Goal: Information Seeking & Learning: Learn about a topic

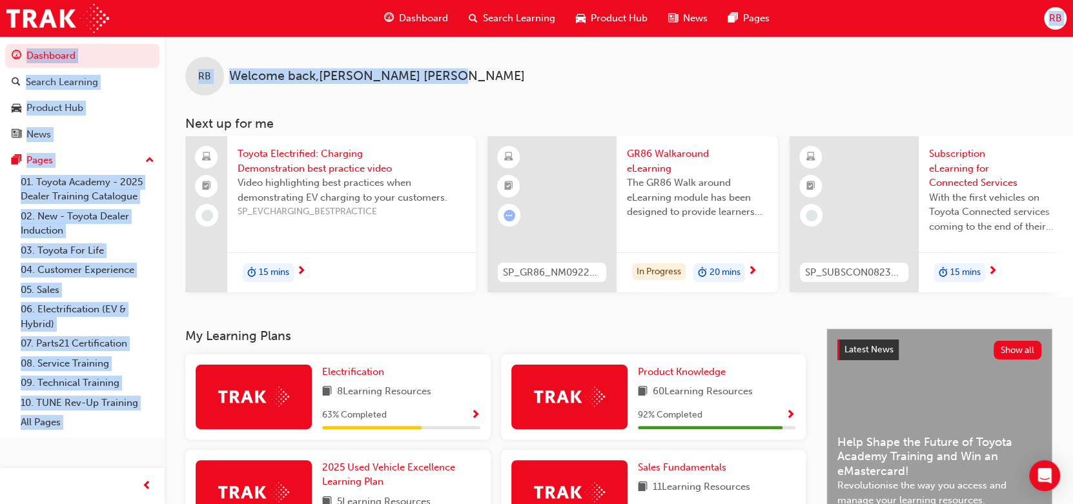
drag, startPoint x: 338, startPoint y: 3, endPoint x: 903, endPoint y: 37, distance: 565.4
click at [903, 37] on div "Dashboard Search Learning Product Hub News Pages RB Dashboard Search Learning P…" at bounding box center [536, 252] width 1073 height 504
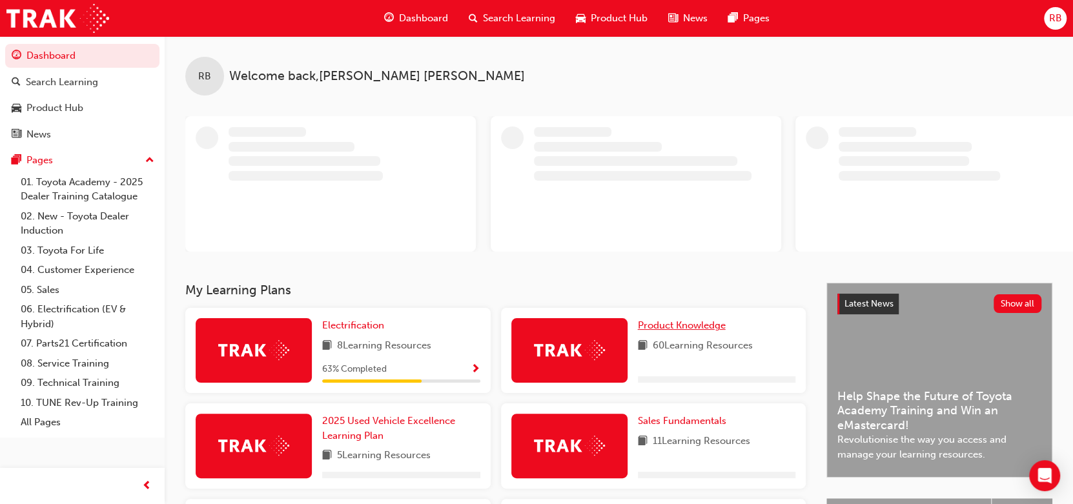
click at [695, 332] on link "Product Knowledge" at bounding box center [684, 325] width 93 height 15
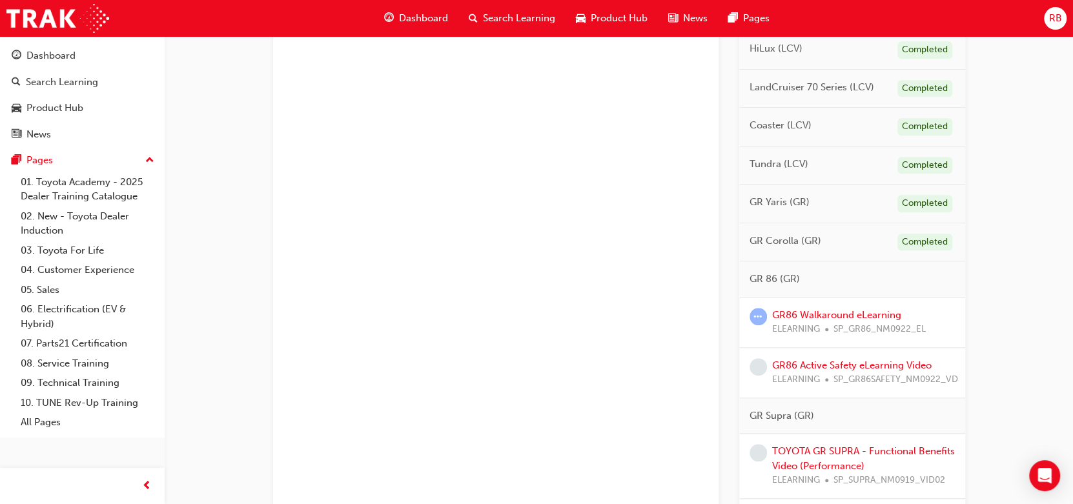
scroll to position [688, 0]
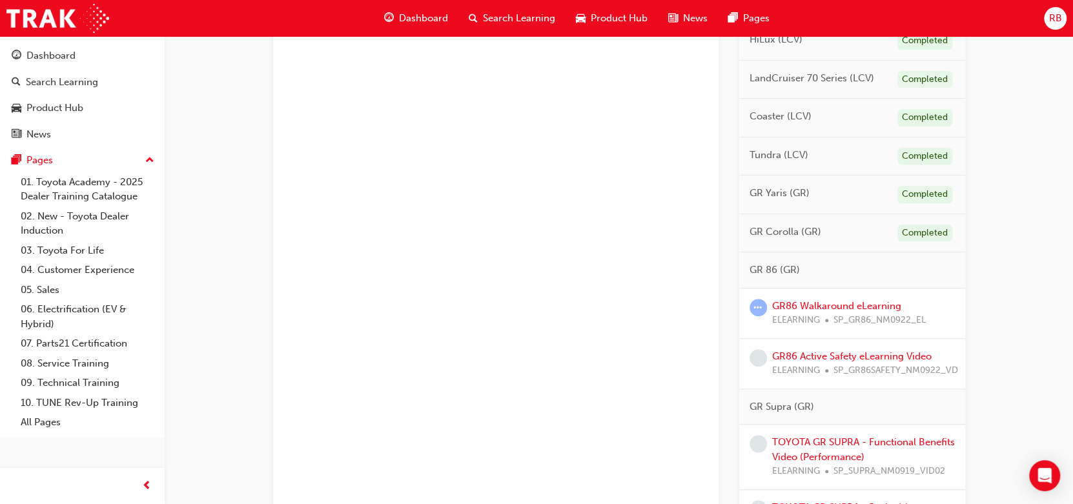
click at [863, 313] on span "SP_GR86_NM0922_EL" at bounding box center [880, 320] width 92 height 15
click at [864, 303] on link "GR86 Walkaround eLearning" at bounding box center [836, 306] width 129 height 12
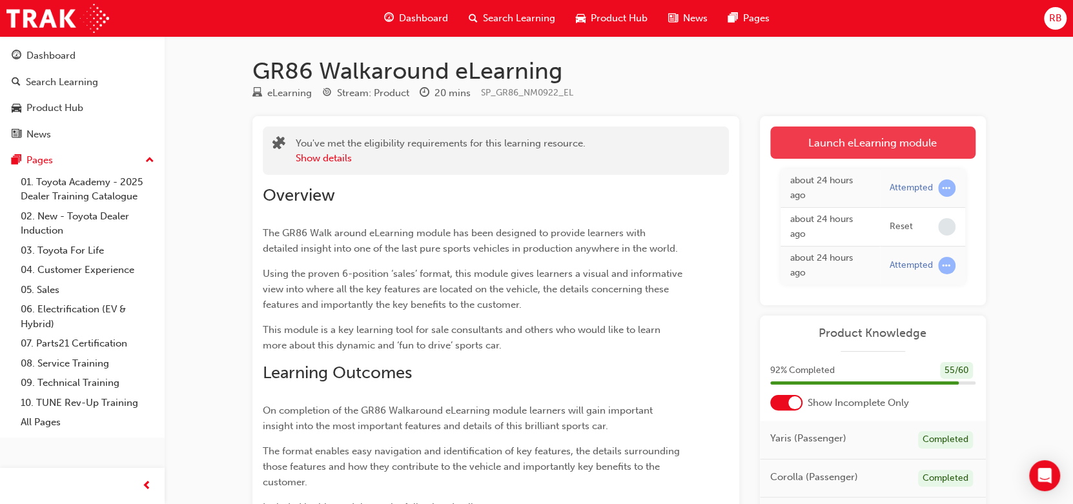
click at [823, 147] on link "Launch eLearning module" at bounding box center [872, 143] width 205 height 32
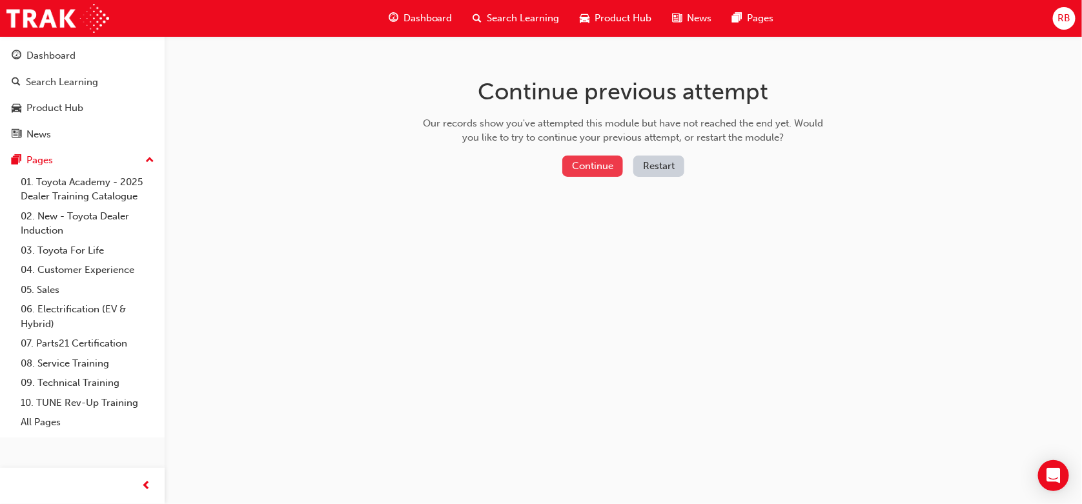
click at [588, 170] on button "Continue" at bounding box center [592, 166] width 61 height 21
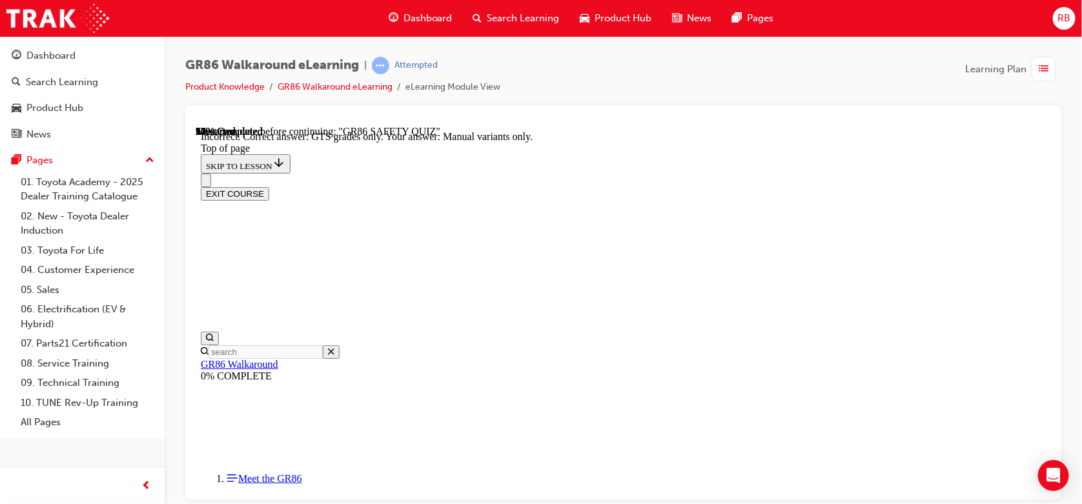
scroll to position [416, 0]
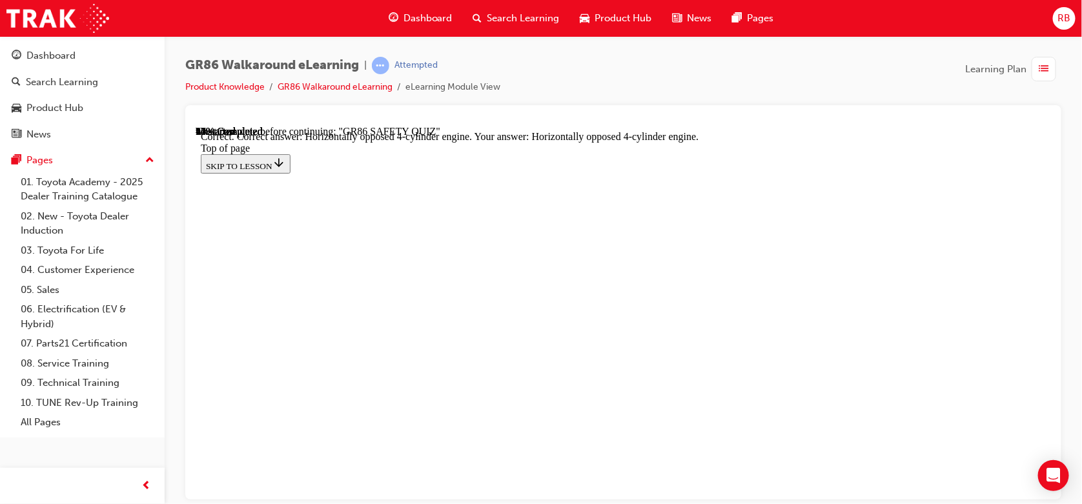
scroll to position [693, 0]
drag, startPoint x: 698, startPoint y: 449, endPoint x: 698, endPoint y: 439, distance: 9.7
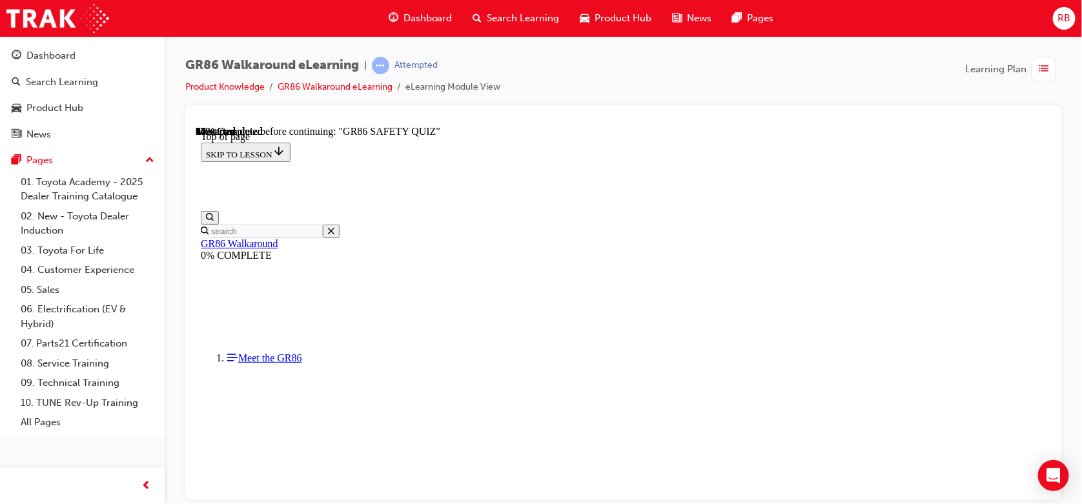
scroll to position [469, 0]
click at [692, 499] on div "GR86 Walkaround eLearning | Attempted Product Knowledge GR86 Walkaround eLearni…" at bounding box center [541, 252] width 1082 height 504
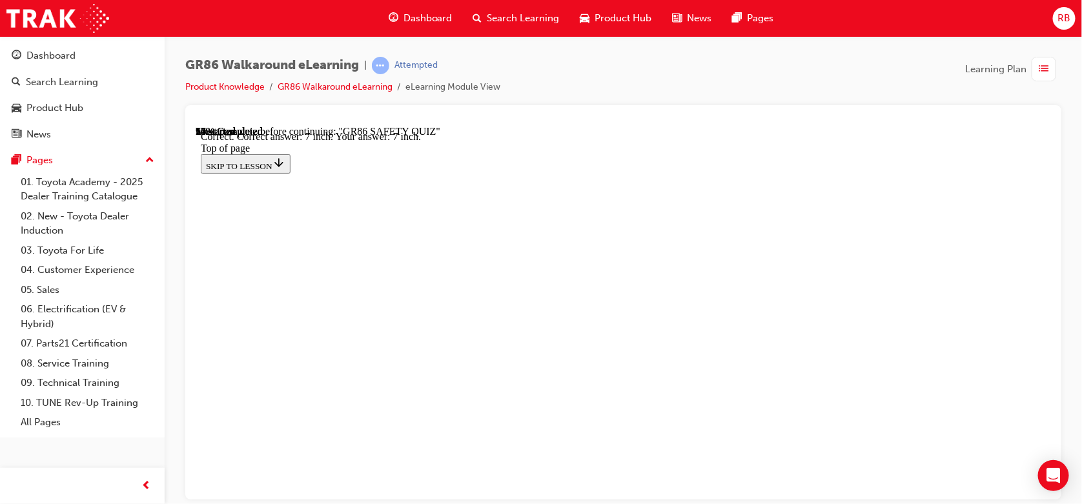
scroll to position [622, 0]
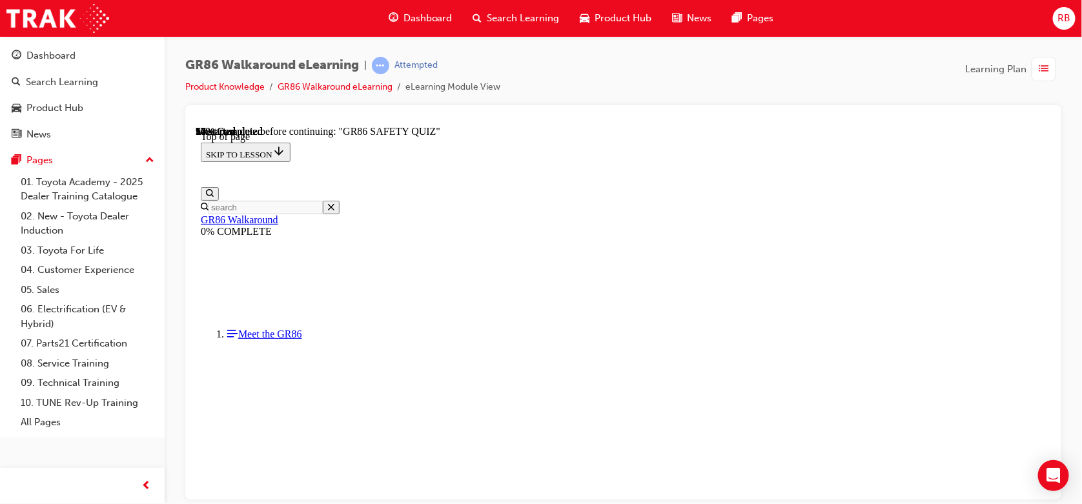
scroll to position [212, 0]
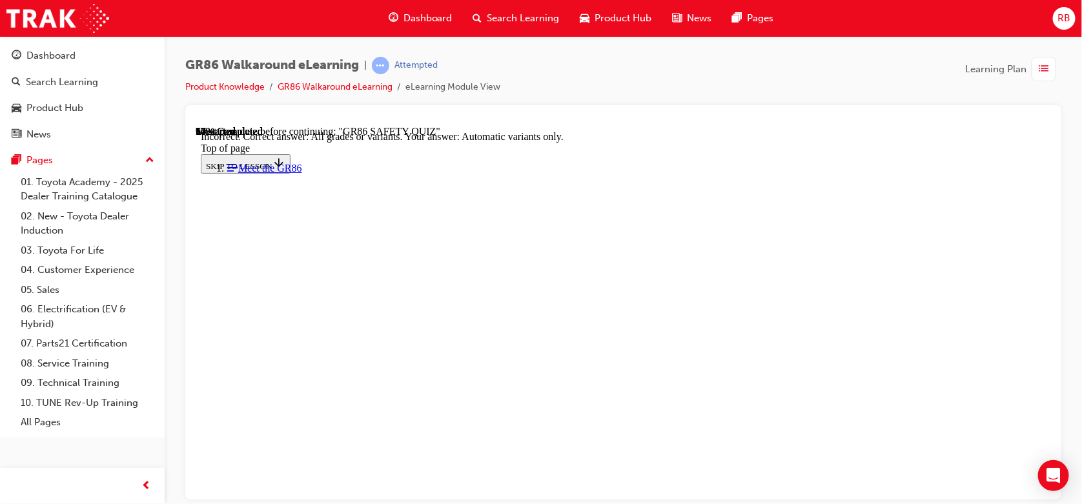
drag, startPoint x: 706, startPoint y: 438, endPoint x: 703, endPoint y: 432, distance: 6.6
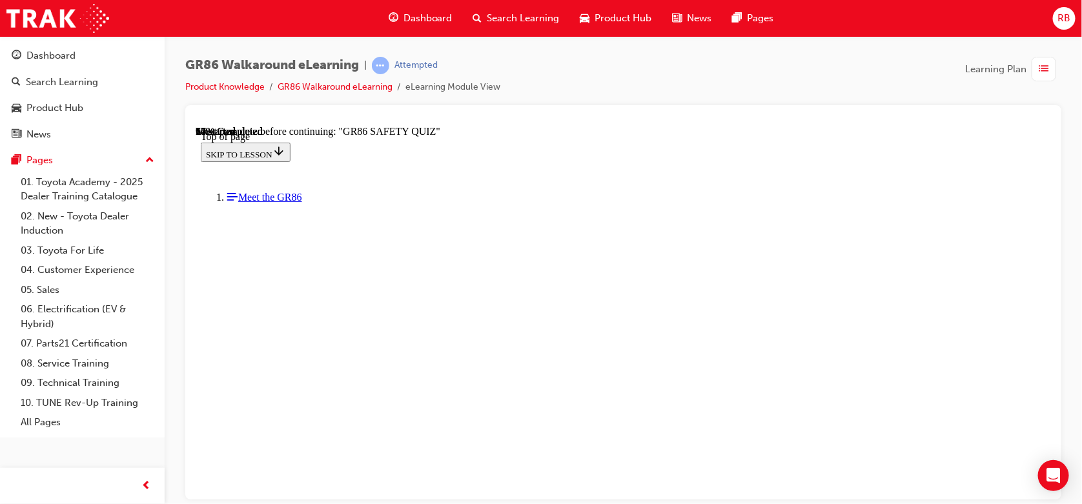
scroll to position [309, 0]
drag, startPoint x: 643, startPoint y: 311, endPoint x: 672, endPoint y: 344, distance: 44.4
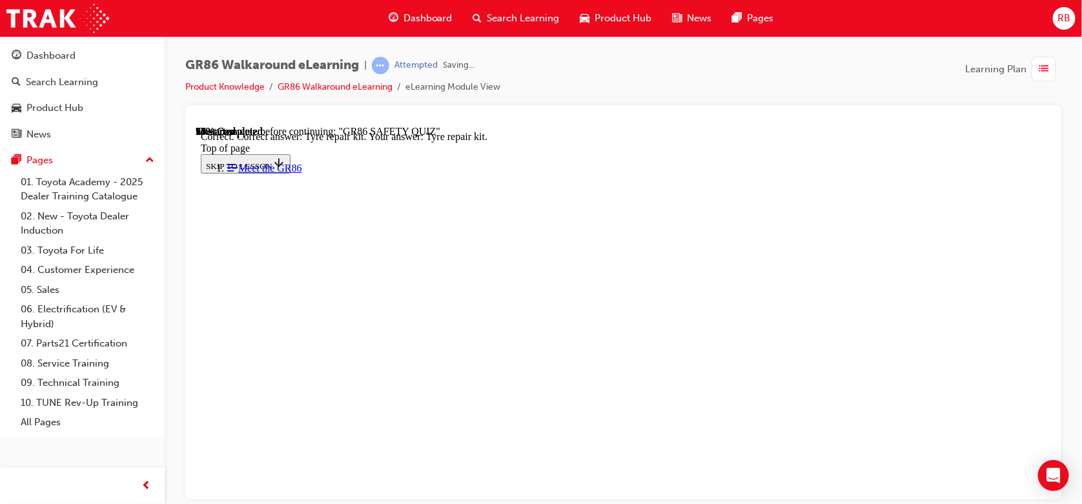
scroll to position [349, 0]
drag, startPoint x: 735, startPoint y: 436, endPoint x: 735, endPoint y: 427, distance: 9.1
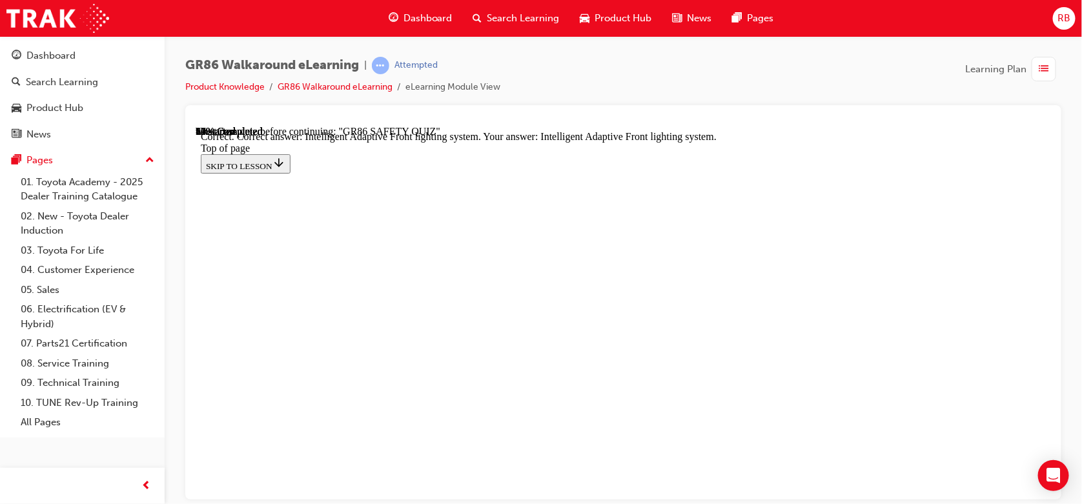
scroll to position [605, 0]
drag, startPoint x: 699, startPoint y: 443, endPoint x: 694, endPoint y: 438, distance: 6.9
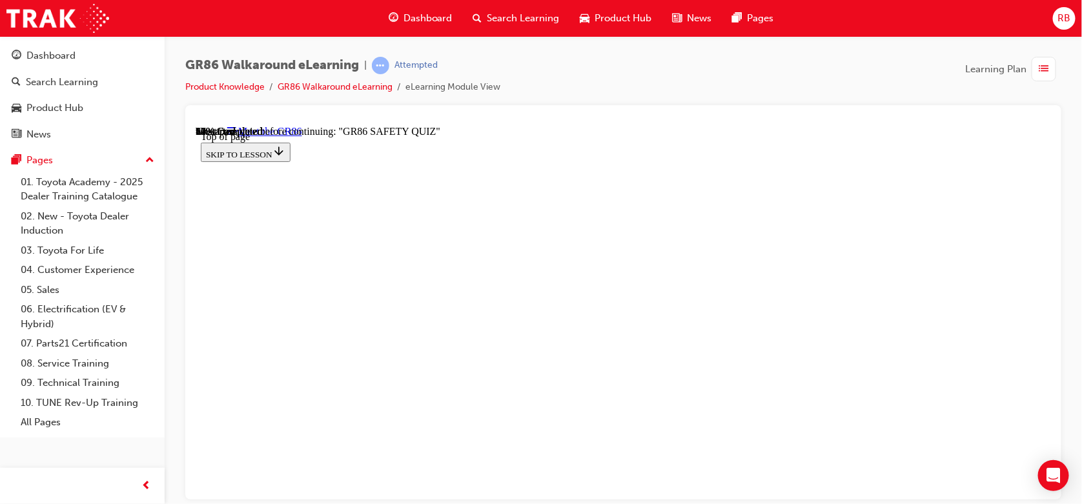
scroll to position [375, 0]
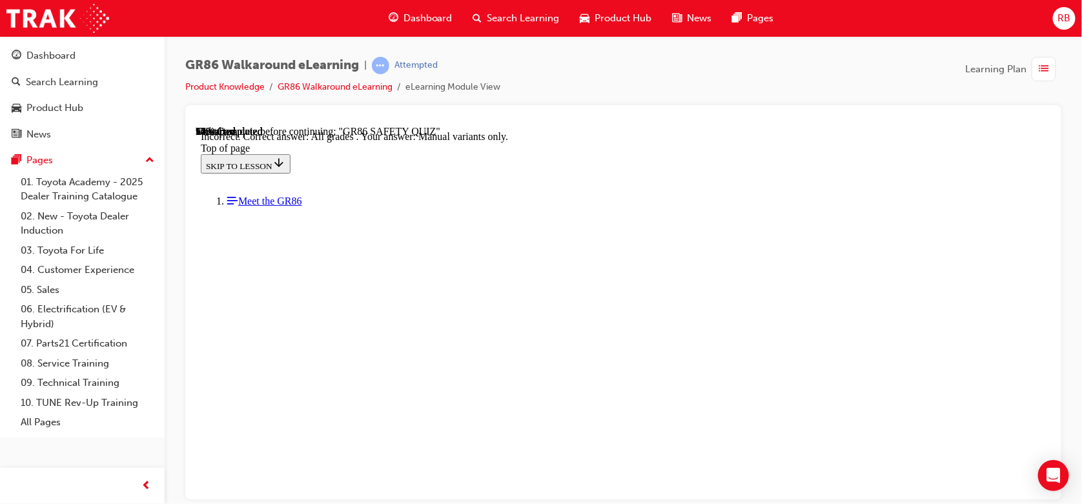
scroll to position [0, 0]
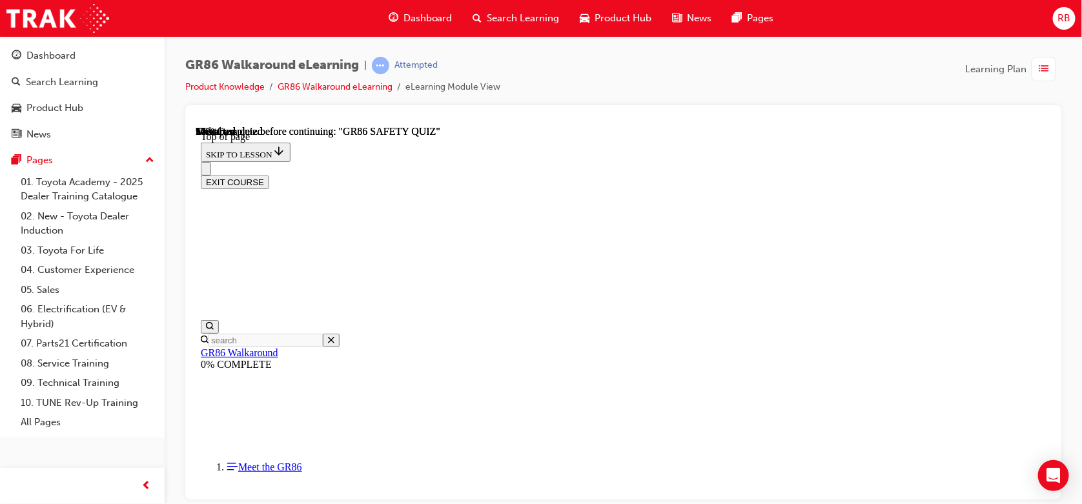
scroll to position [327, 0]
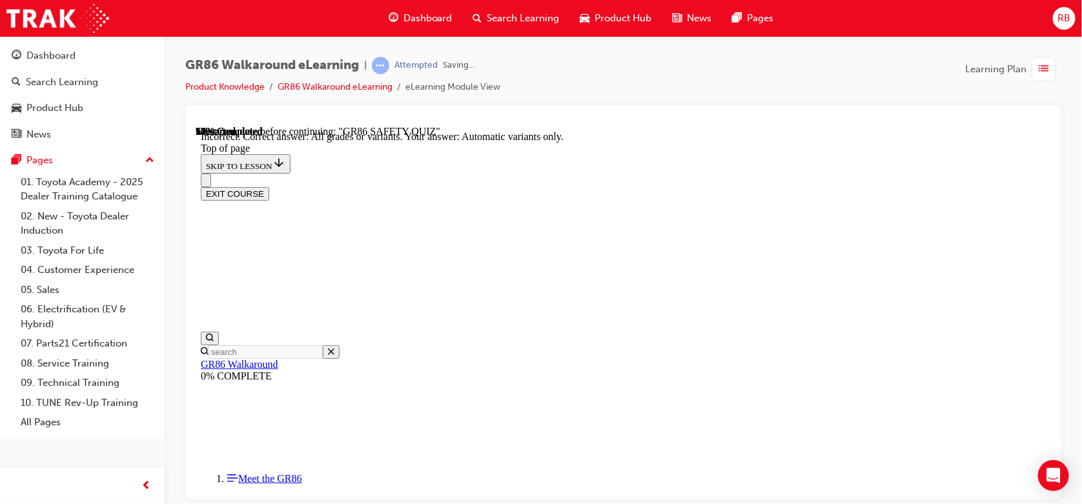
scroll to position [349, 0]
drag, startPoint x: 701, startPoint y: 453, endPoint x: 696, endPoint y: 446, distance: 8.3
click at [327, 331] on div "Navigation menu" at bounding box center [622, 331] width 845 height 0
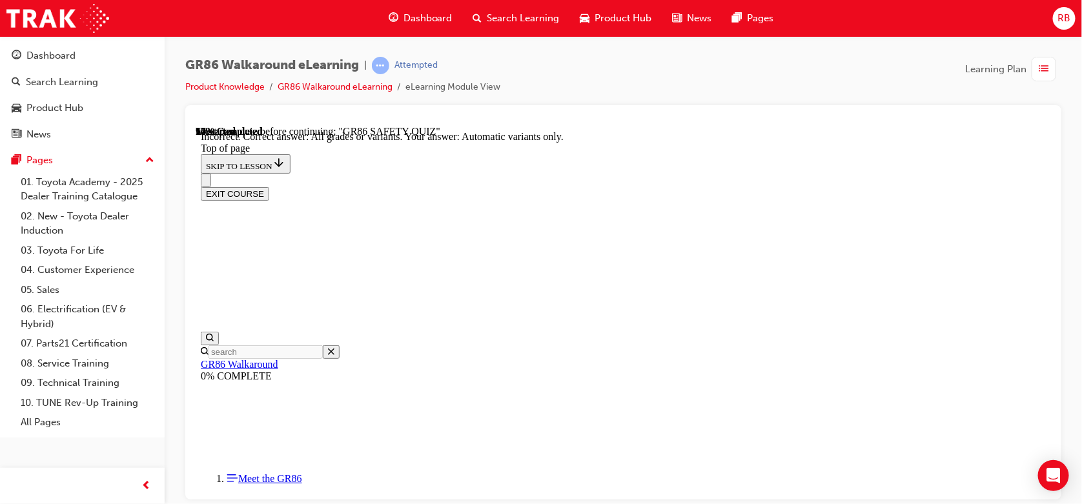
drag, startPoint x: 973, startPoint y: 135, endPoint x: 967, endPoint y: 137, distance: 6.7
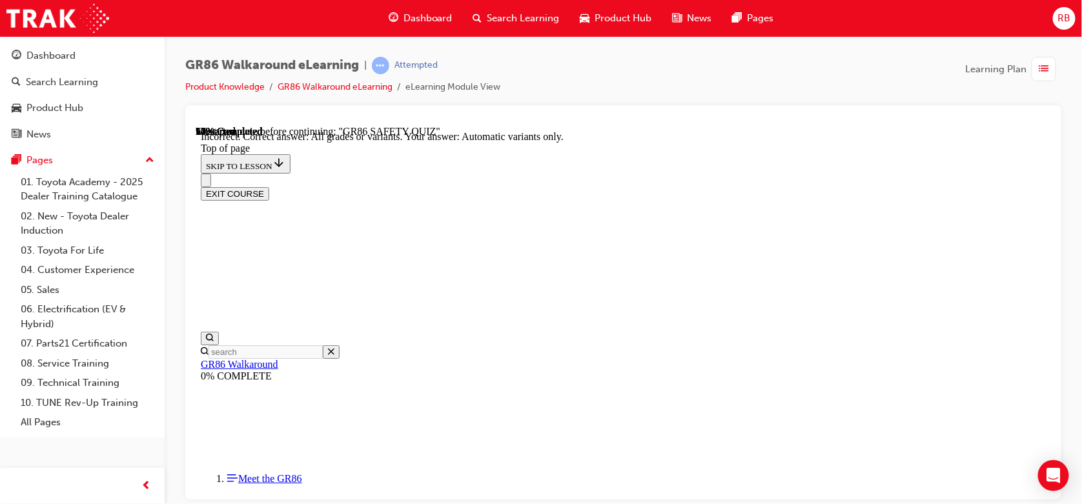
drag, startPoint x: 967, startPoint y: 137, endPoint x: 991, endPoint y: 137, distance: 24.5
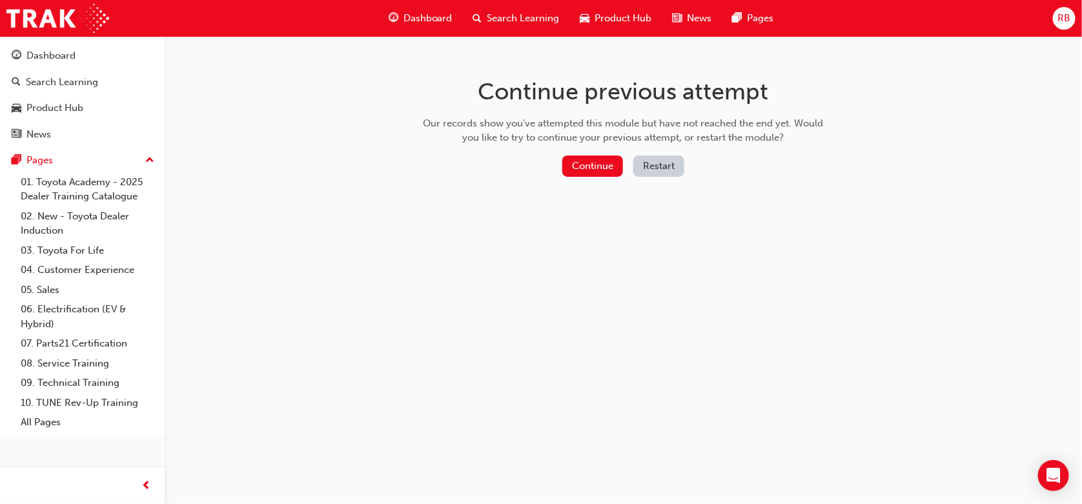
click at [666, 169] on button "Restart" at bounding box center [658, 166] width 51 height 21
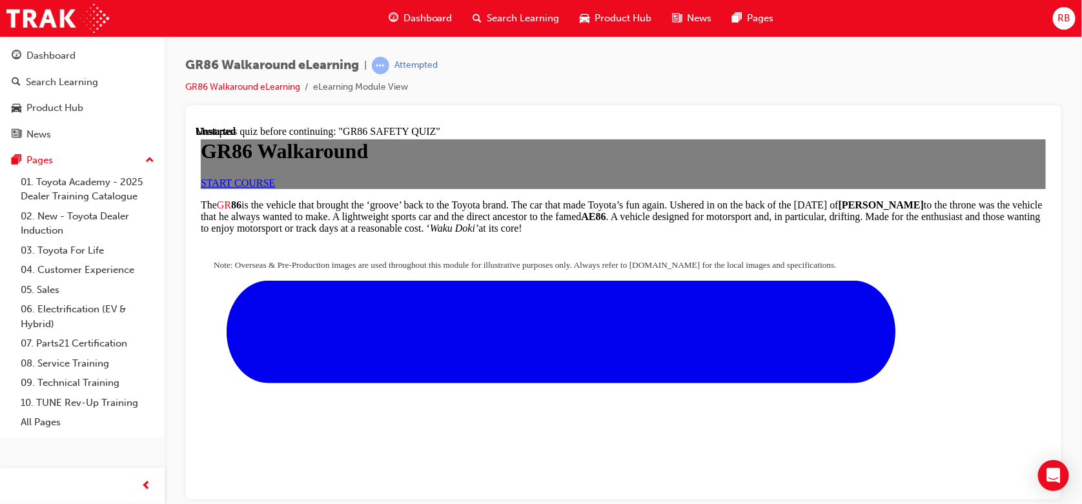
scroll to position [172, 0]
click at [584, 186] on div "START COURSE" at bounding box center [622, 183] width 845 height 12
click at [584, 178] on div "START COURSE" at bounding box center [622, 183] width 845 height 12
click at [274, 177] on link "START COURSE" at bounding box center [237, 182] width 74 height 11
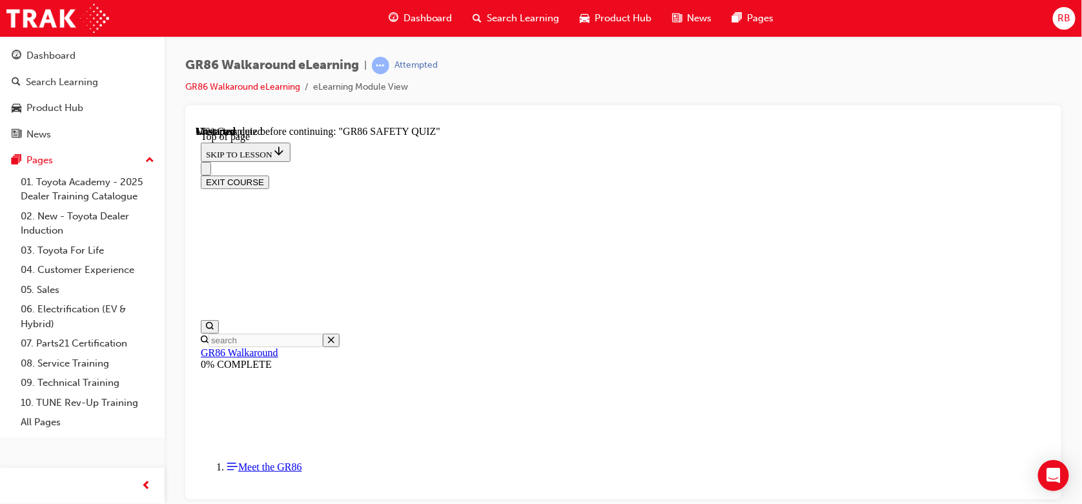
scroll to position [121, 0]
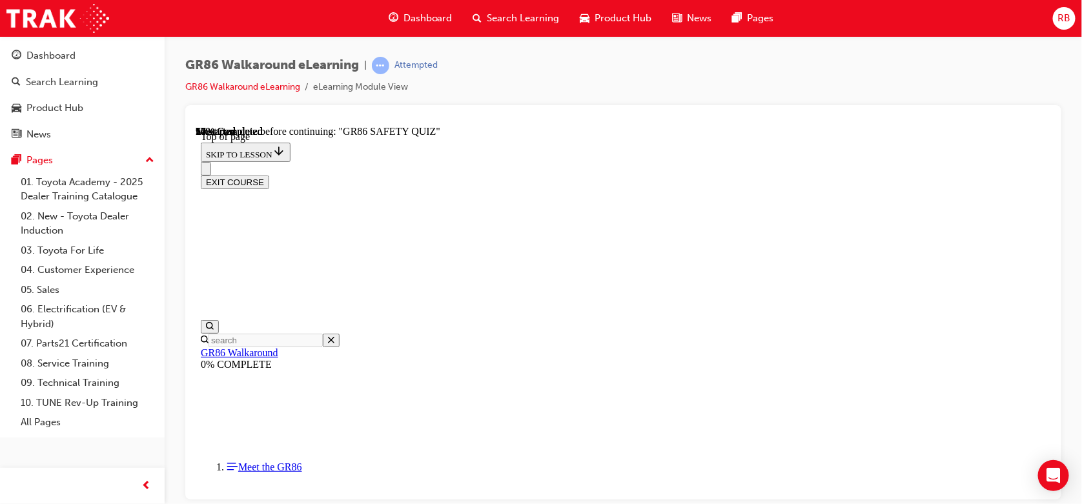
scroll to position [609, 0]
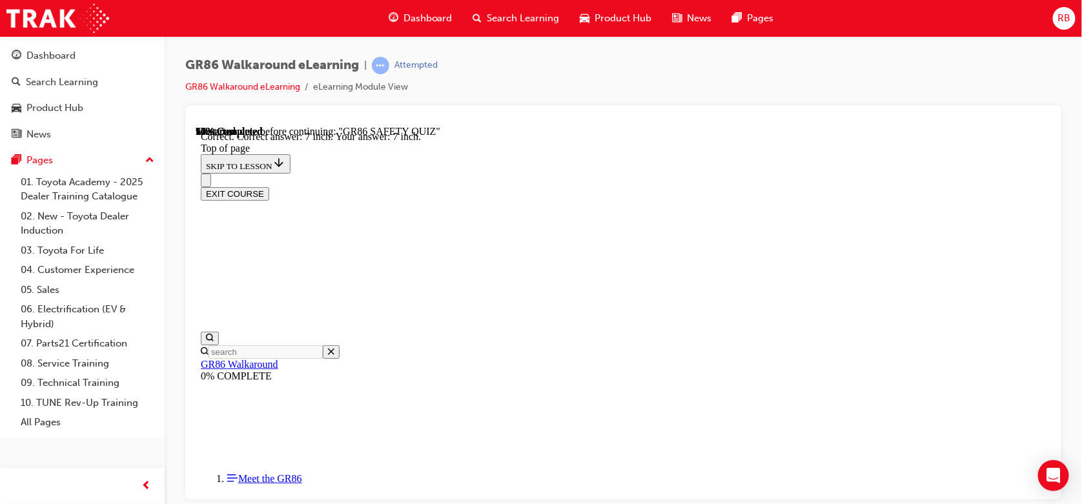
drag, startPoint x: 799, startPoint y: 143, endPoint x: 847, endPoint y: 146, distance: 47.2
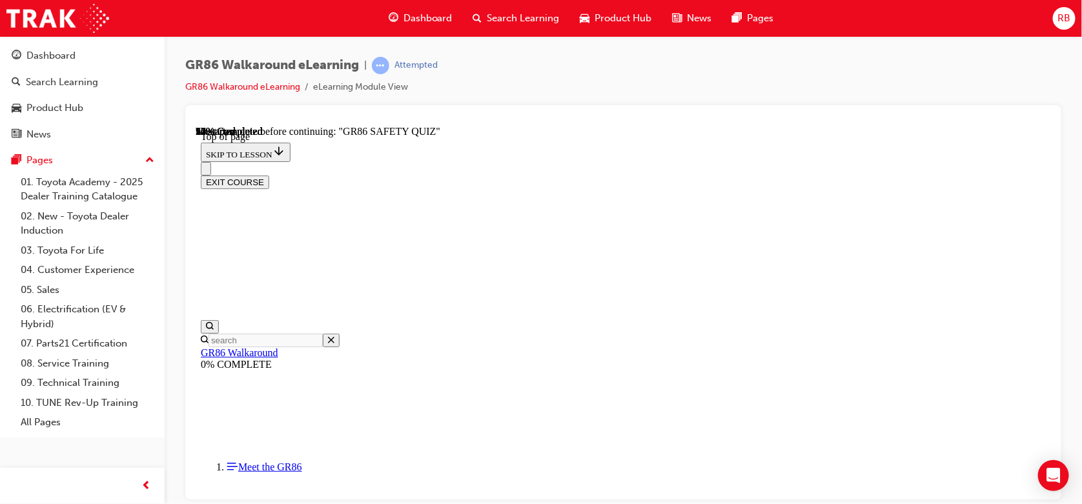
scroll to position [117, 0]
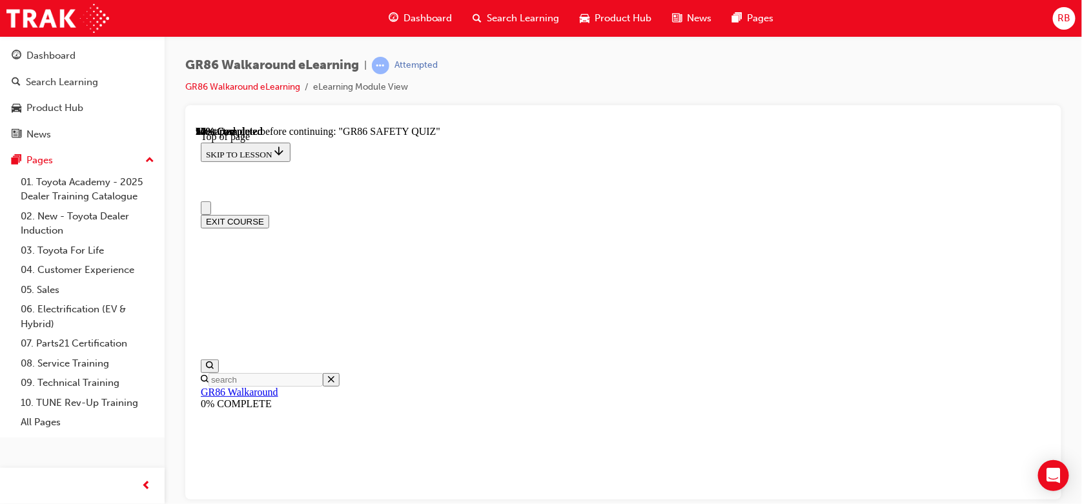
scroll to position [35, 0]
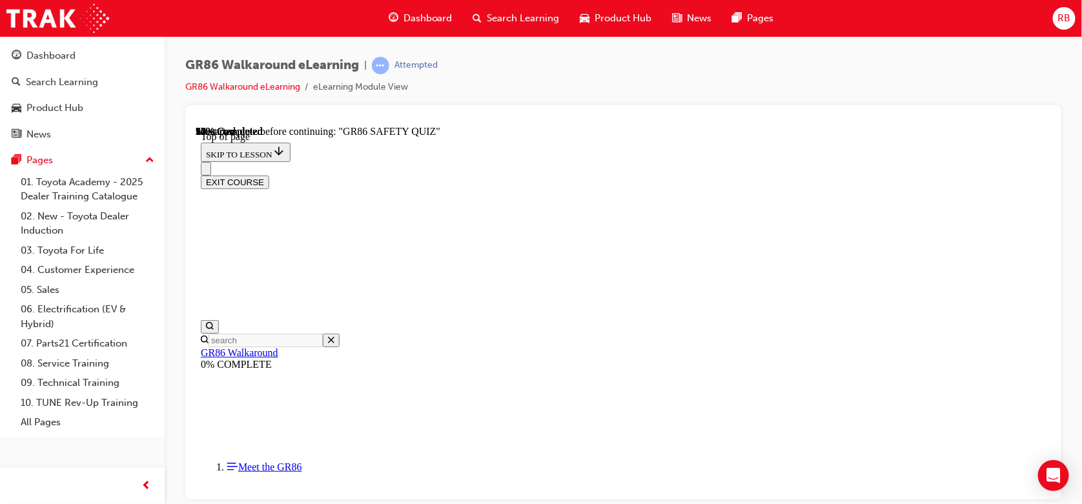
scroll to position [39, 0]
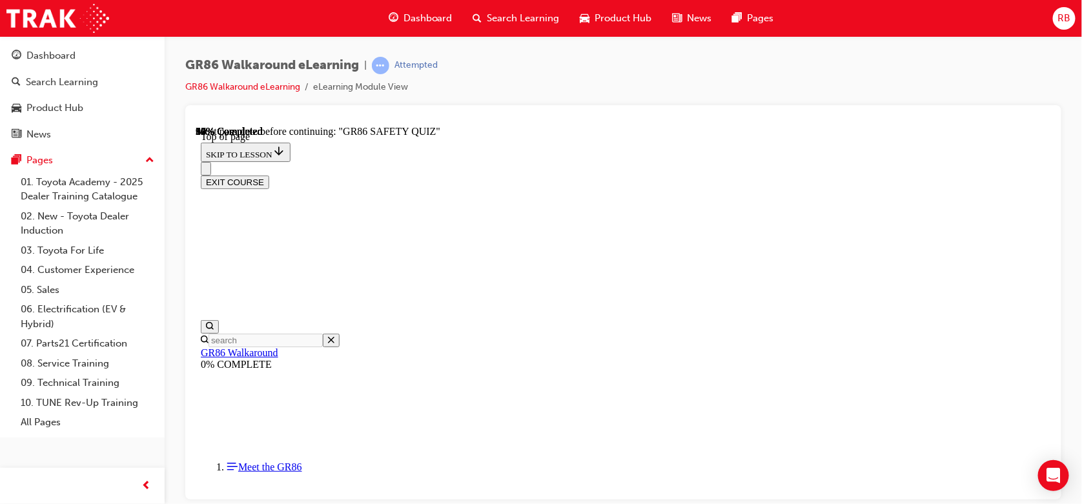
scroll to position [117, 0]
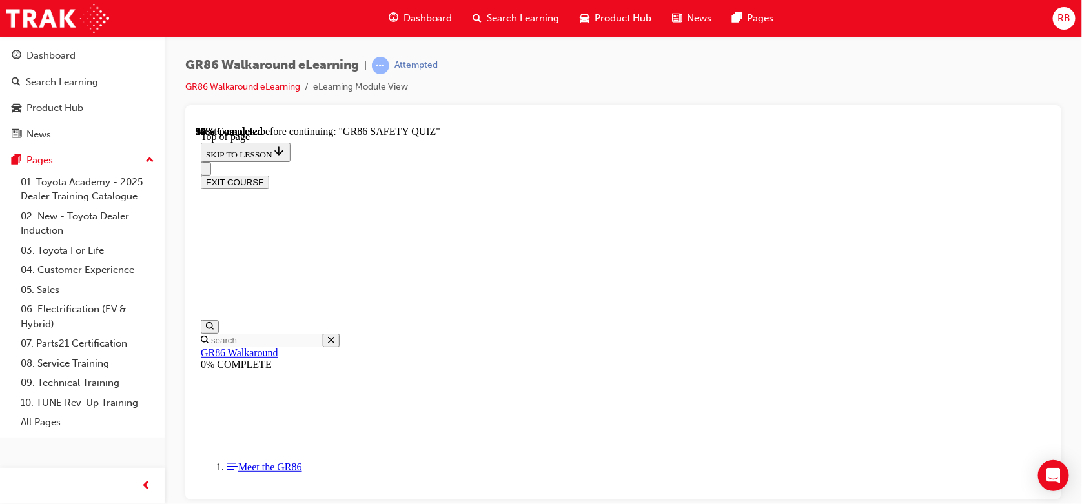
scroll to position [478, 0]
drag, startPoint x: 859, startPoint y: 247, endPoint x: 847, endPoint y: 248, distance: 12.9
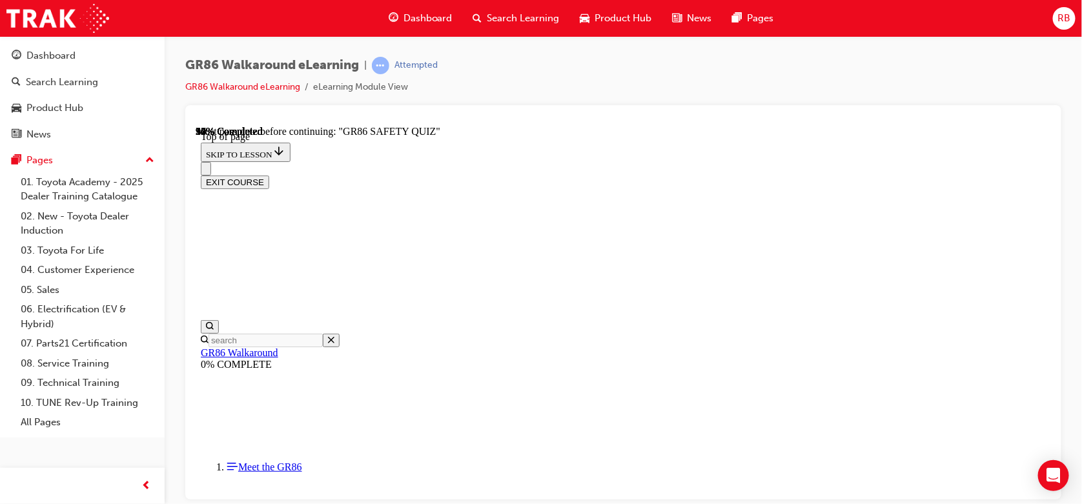
scroll to position [609, 0]
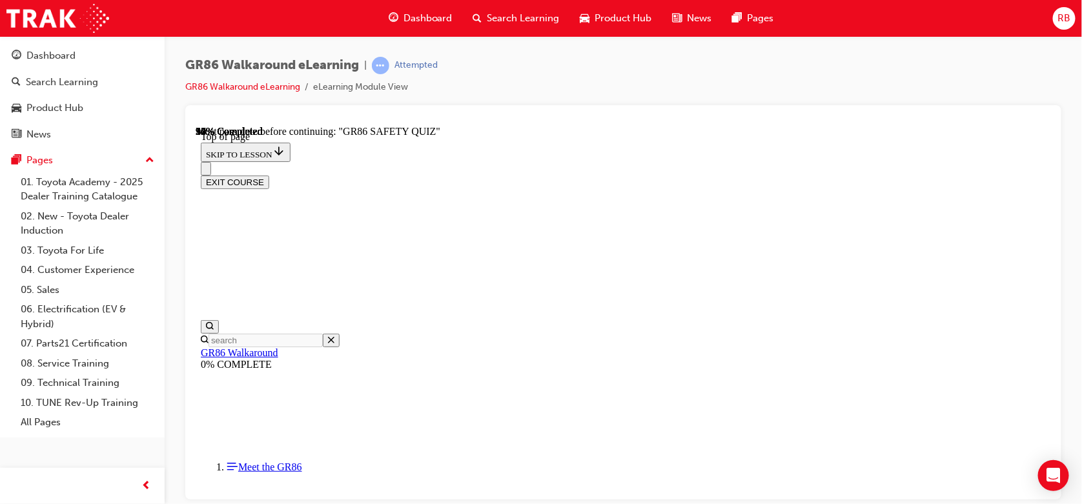
scroll to position [528, 0]
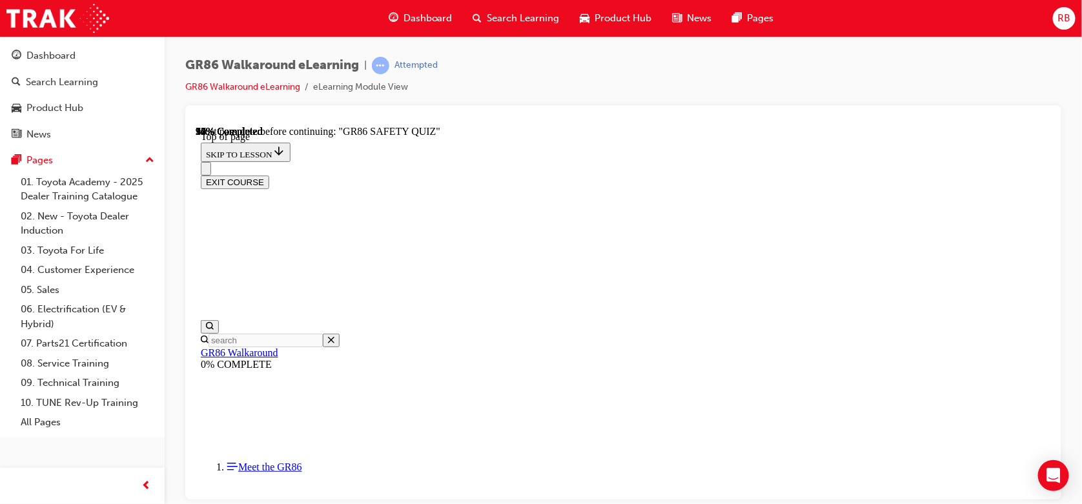
drag, startPoint x: 940, startPoint y: 293, endPoint x: 916, endPoint y: 293, distance: 23.9
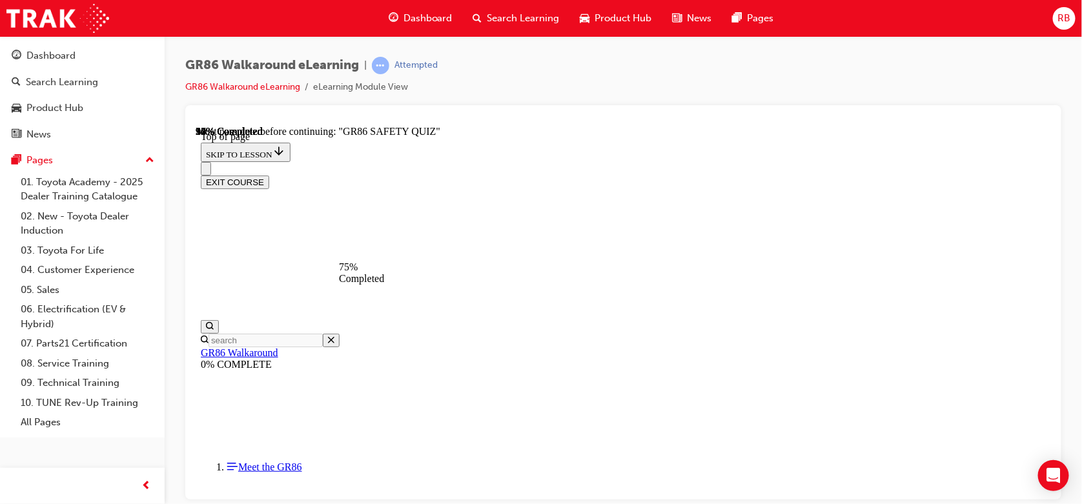
scroll to position [606, 0]
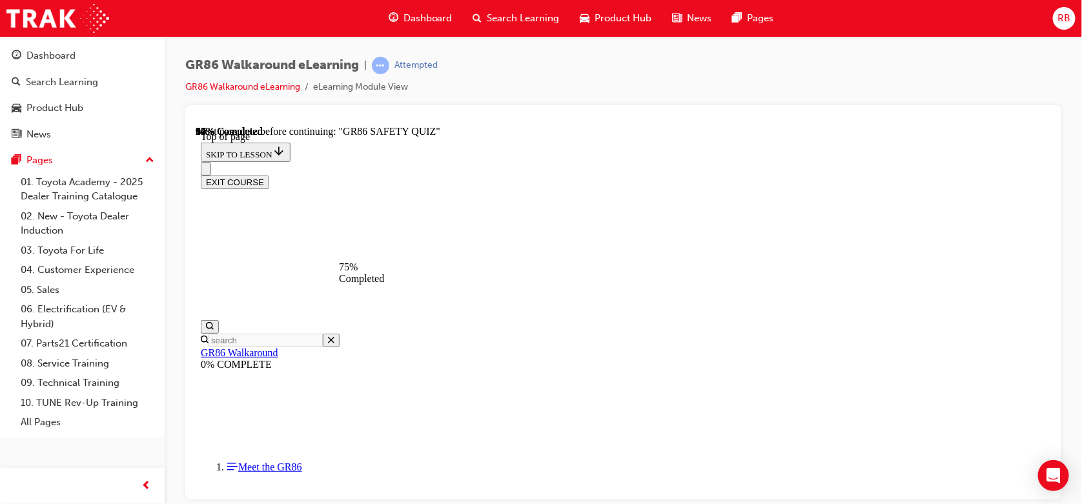
scroll to position [309, 0]
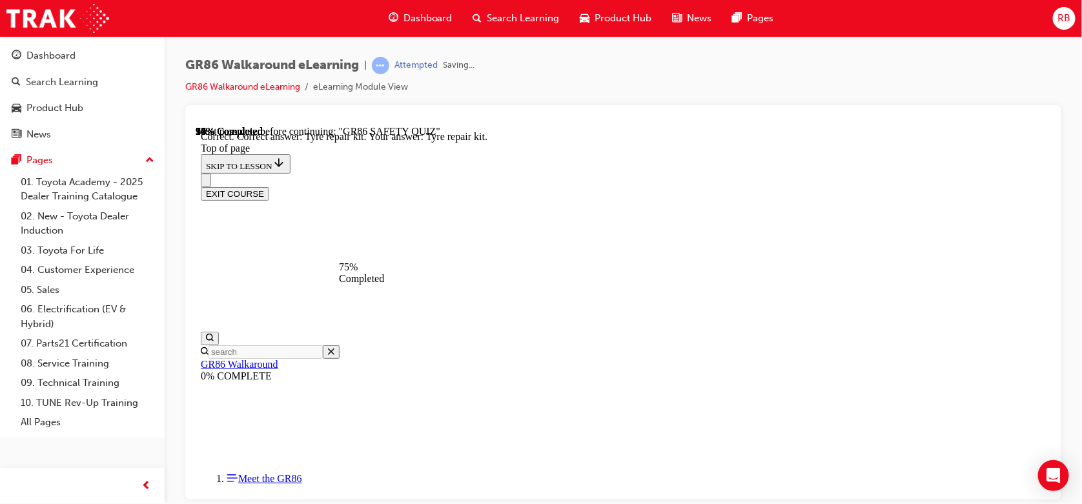
scroll to position [349, 0]
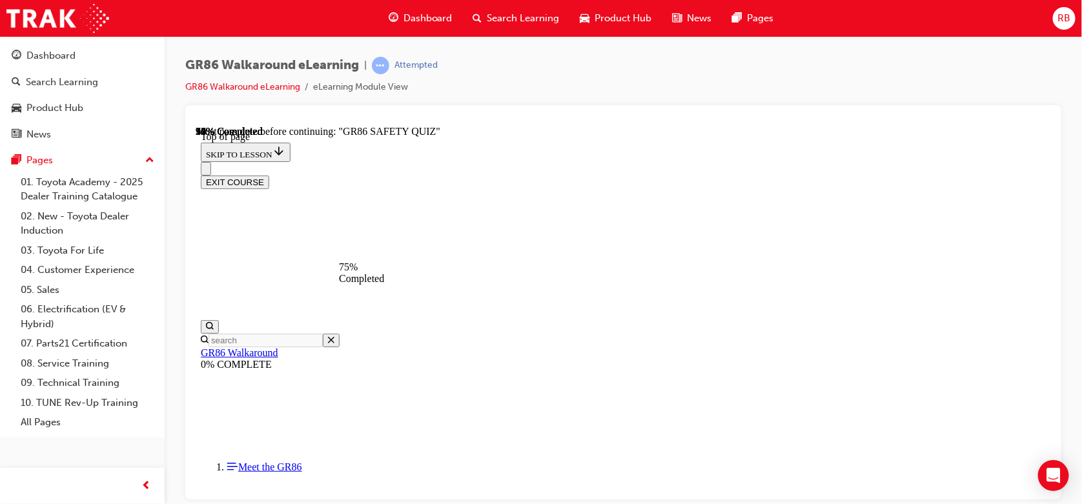
scroll to position [212, 0]
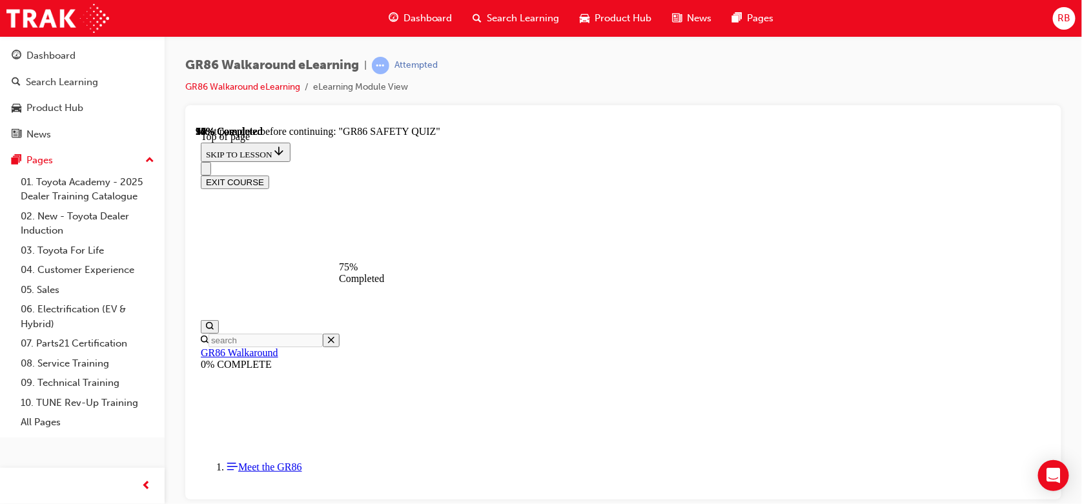
scroll to position [606, 0]
drag, startPoint x: 267, startPoint y: 298, endPoint x: 260, endPoint y: 296, distance: 8.0
drag, startPoint x: 287, startPoint y: 349, endPoint x: 284, endPoint y: 342, distance: 7.0
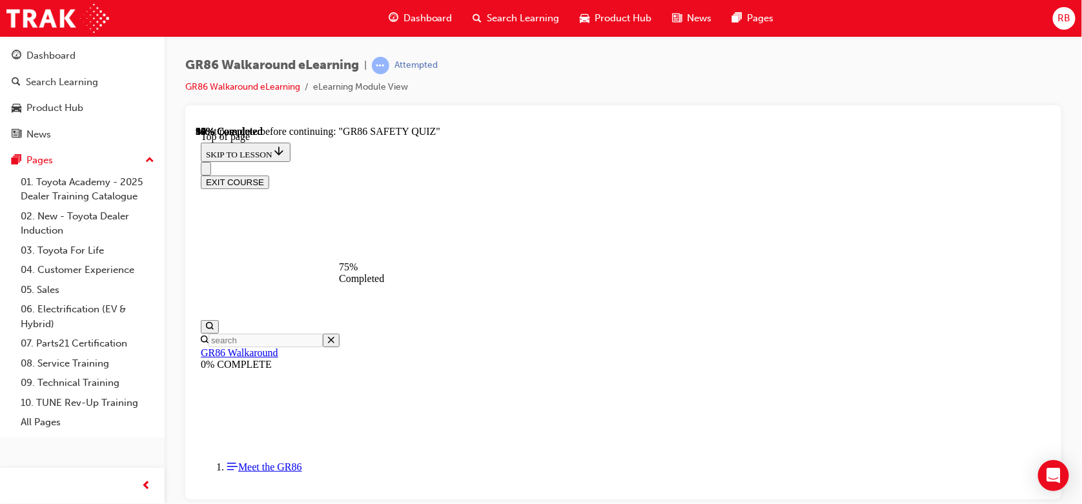
drag, startPoint x: 611, startPoint y: 271, endPoint x: 813, endPoint y: 267, distance: 202.1
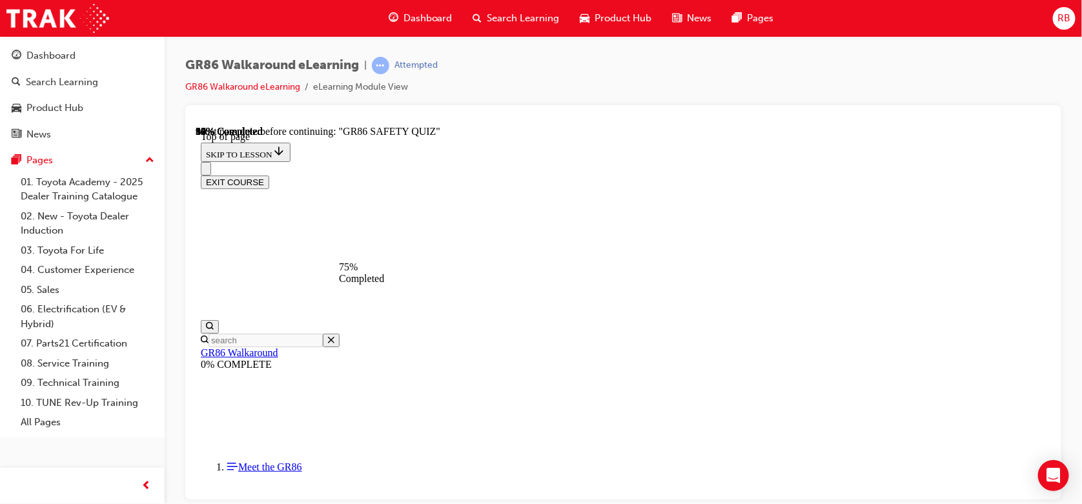
scroll to position [289, 0]
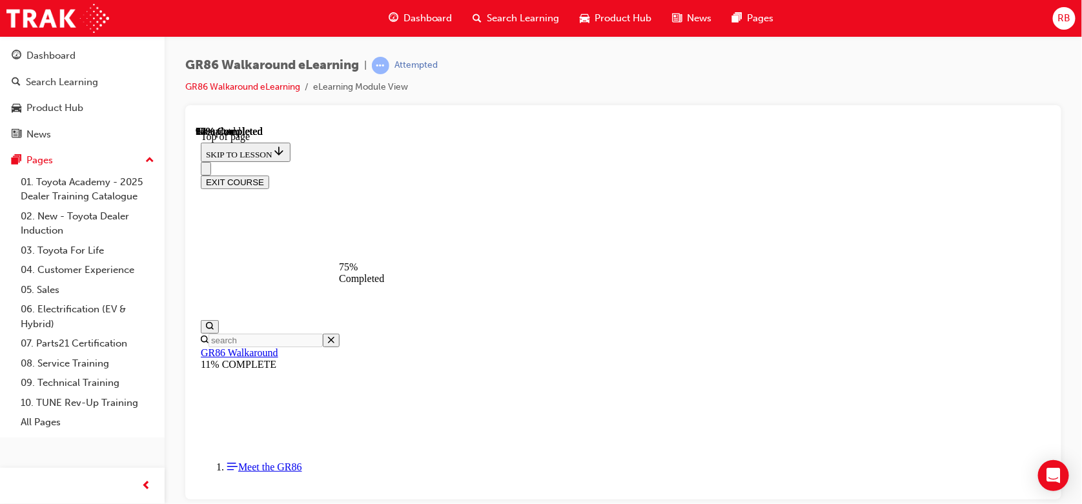
scroll to position [327, 0]
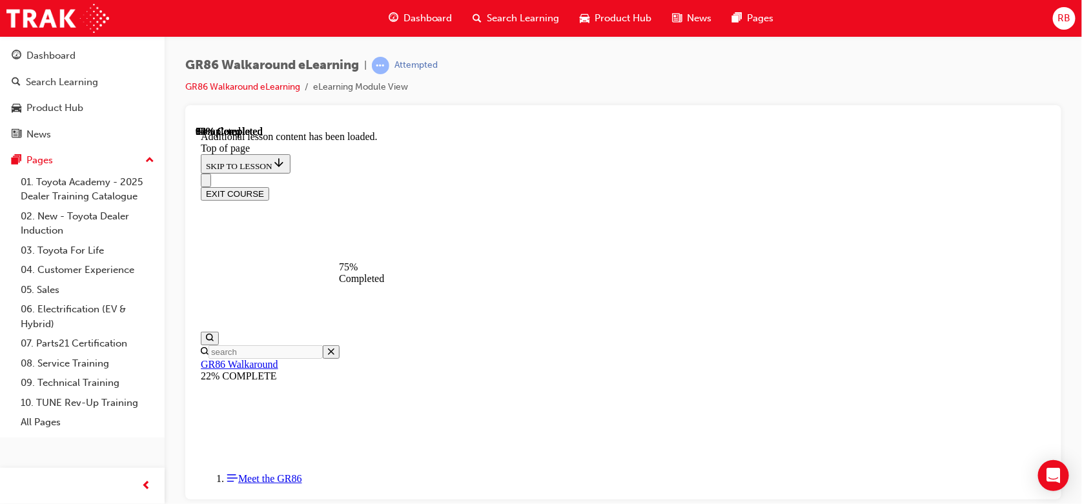
scroll to position [1438, 0]
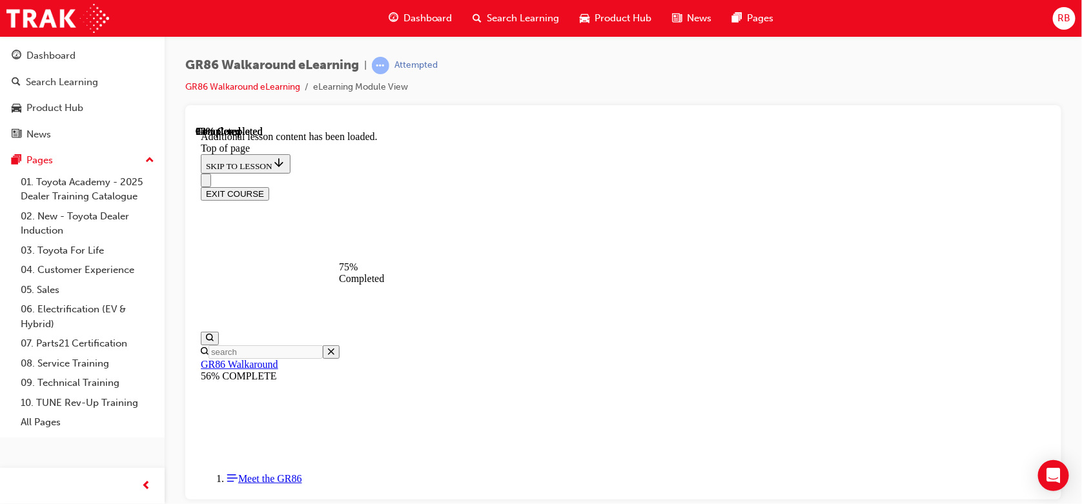
click at [673, 498] on div "GR86 Walkaround eLearning | Attempted GR86 Walkaround eLearning eLearning Modul…" at bounding box center [541, 252] width 1082 height 504
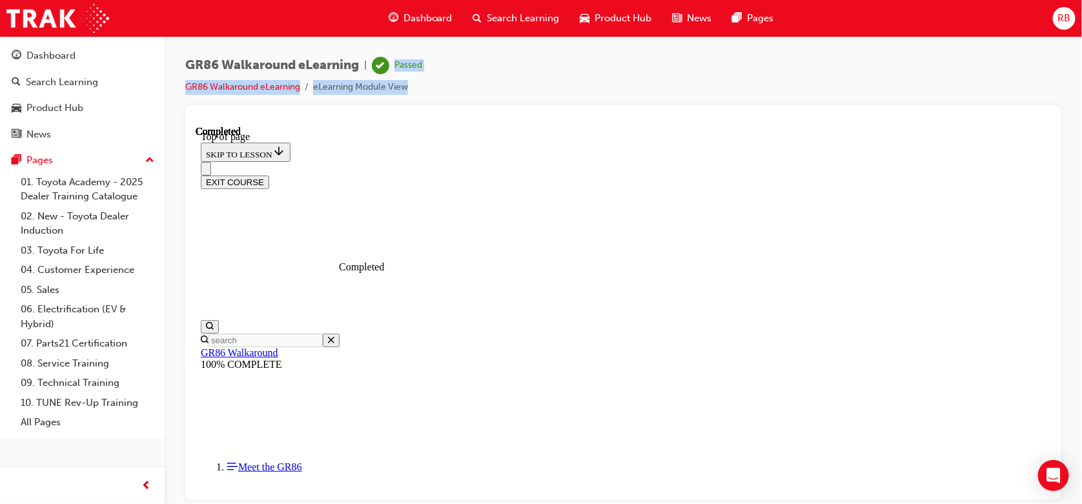
drag, startPoint x: 417, startPoint y: 81, endPoint x: 375, endPoint y: 65, distance: 45.0
click at [367, 65] on div "GR86 Walkaround eLearning | Passed GR86 Walkaround eLearning eLearning Module V…" at bounding box center [303, 76] width 237 height 38
click at [597, 65] on div "GR86 Walkaround eLearning | Passed GR86 Walkaround eLearning eLearning Module V…" at bounding box center [623, 81] width 876 height 48
click at [1014, 175] on div "EXIT COURSE" at bounding box center [622, 182] width 845 height 14
click at [269, 175] on button "EXIT COURSE" at bounding box center [234, 182] width 68 height 14
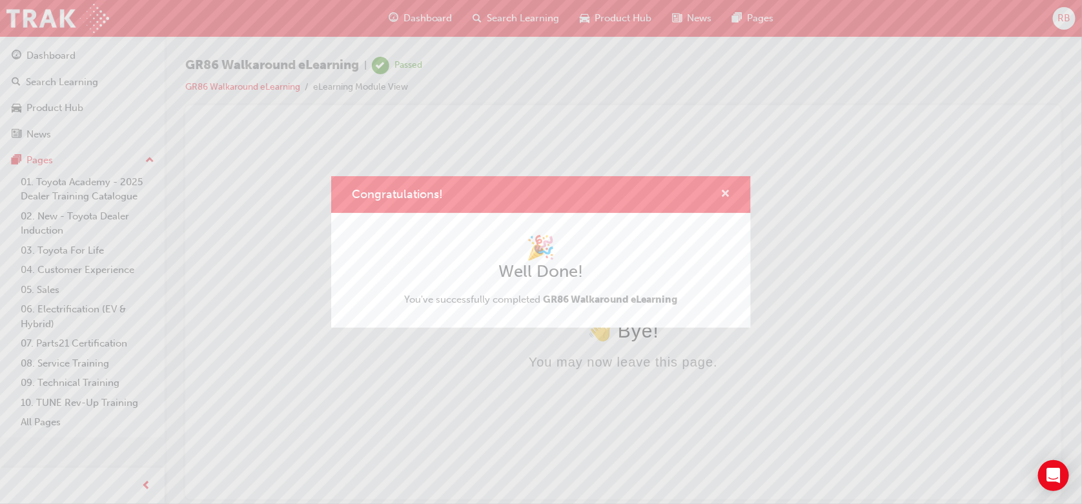
click at [727, 200] on button "Congratulations!" at bounding box center [726, 195] width 10 height 16
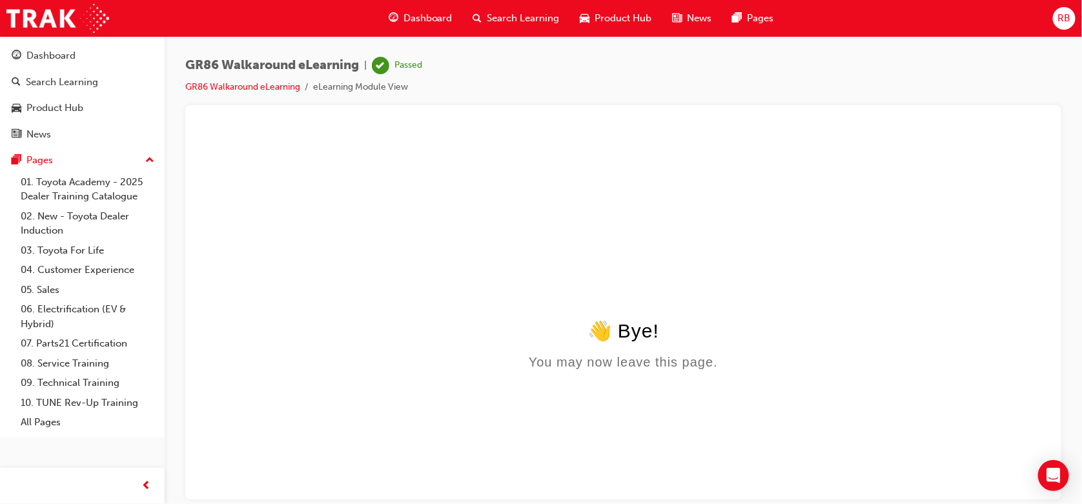
click at [410, 15] on span "Dashboard" at bounding box center [428, 18] width 49 height 15
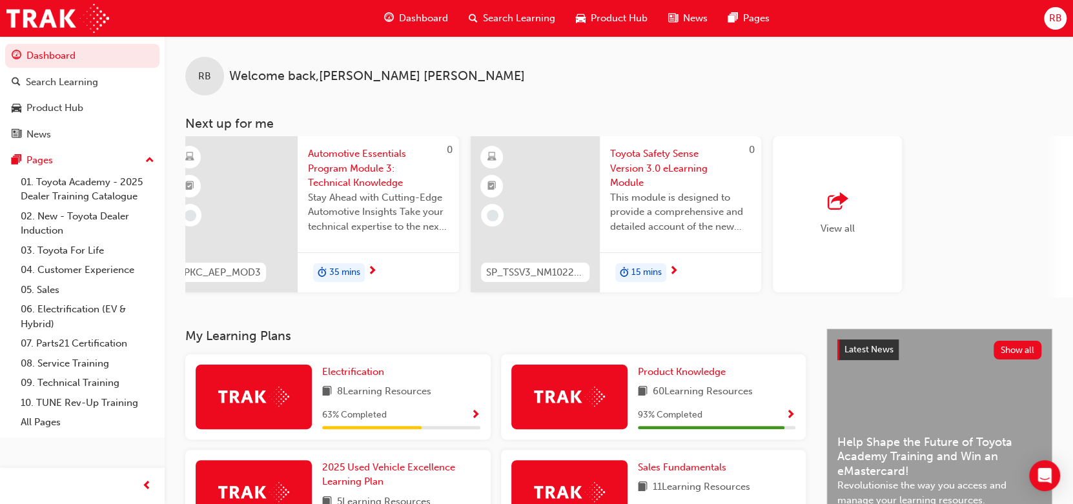
click at [845, 210] on span "outbound-icon" at bounding box center [837, 202] width 19 height 18
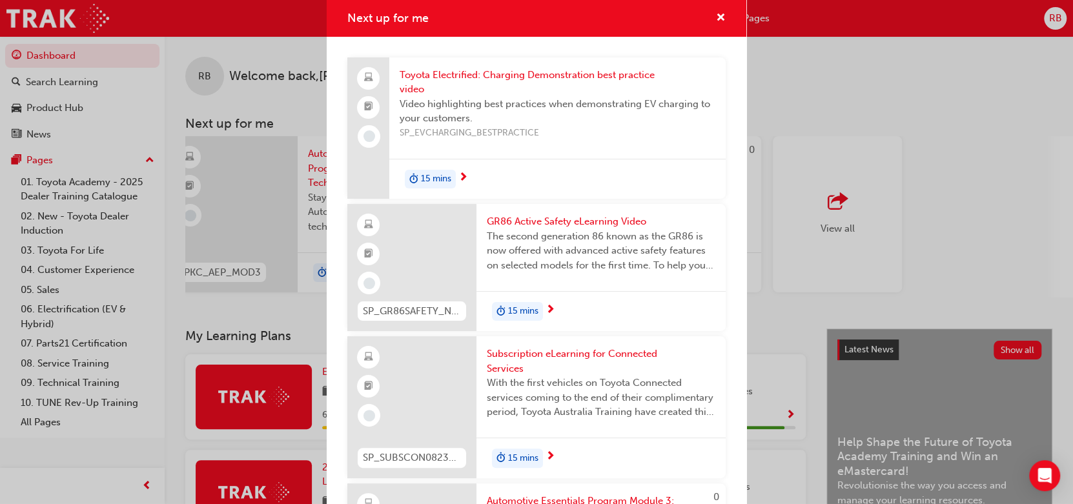
click at [717, 15] on div "Next up for me" at bounding box center [537, 18] width 420 height 37
click at [716, 20] on span "cross-icon" at bounding box center [721, 19] width 10 height 12
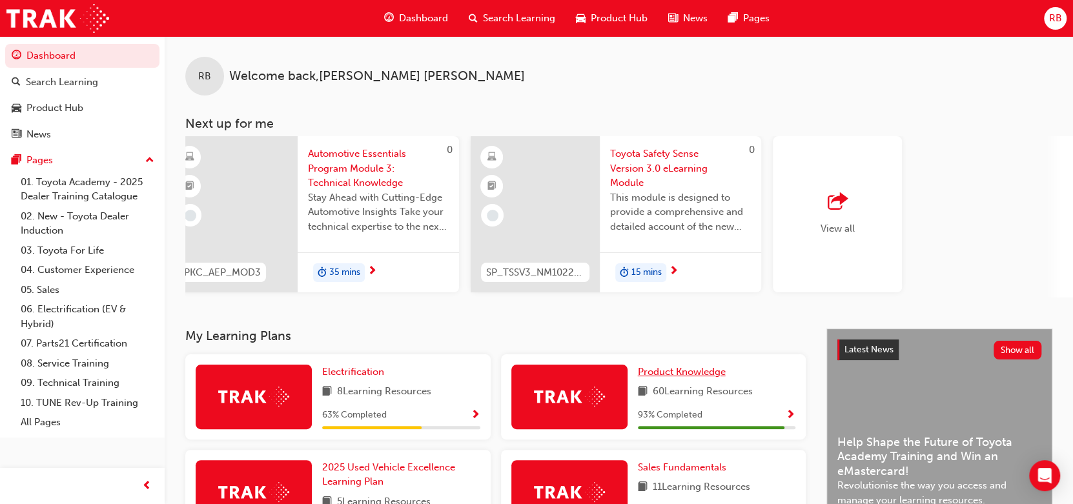
click at [644, 373] on span "Product Knowledge" at bounding box center [682, 372] width 88 height 12
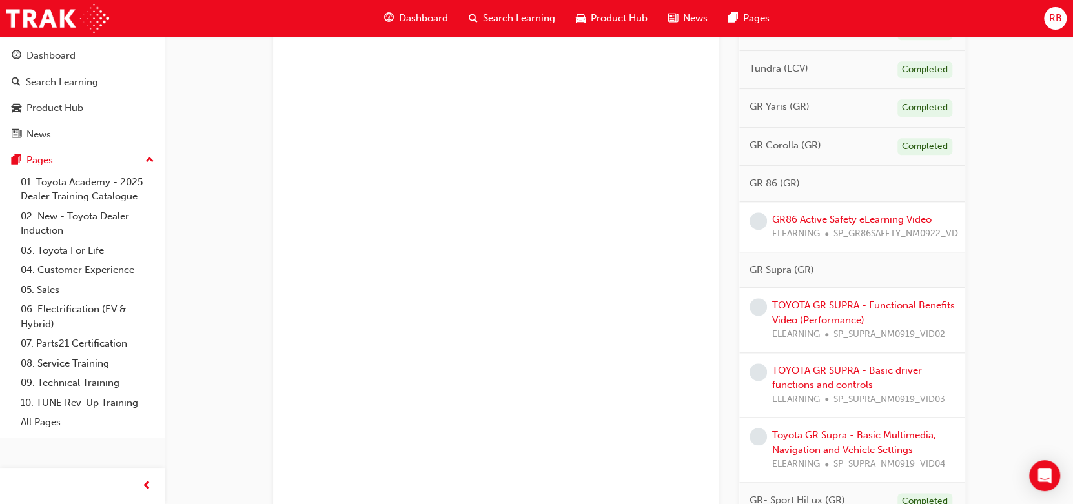
scroll to position [883, 0]
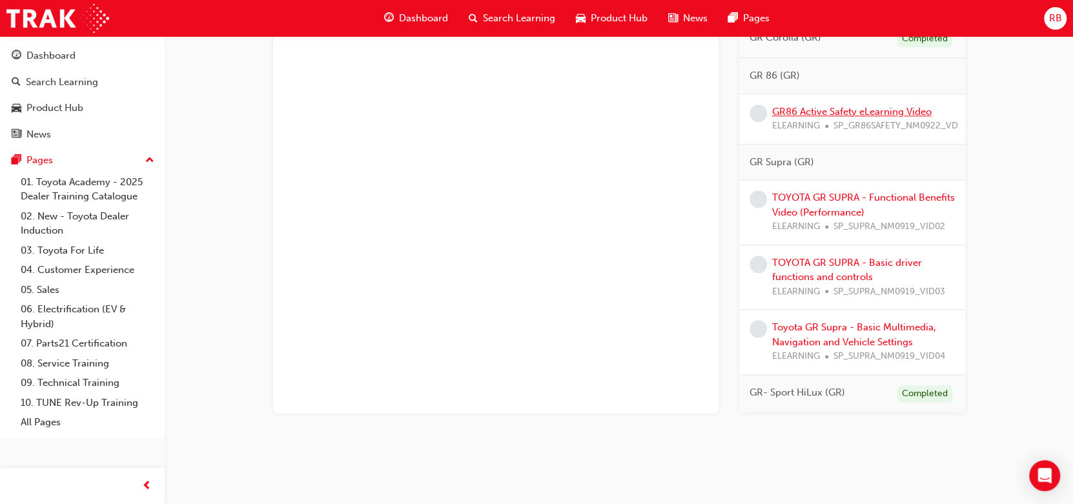
click at [901, 112] on link "GR86 Active Safety eLearning Video" at bounding box center [851, 112] width 159 height 12
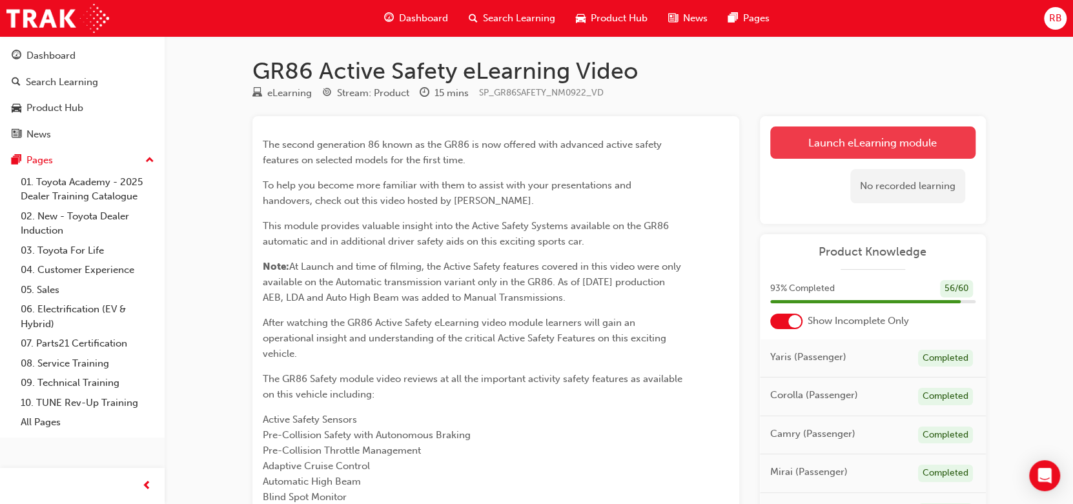
click at [868, 139] on link "Launch eLearning module" at bounding box center [872, 143] width 205 height 32
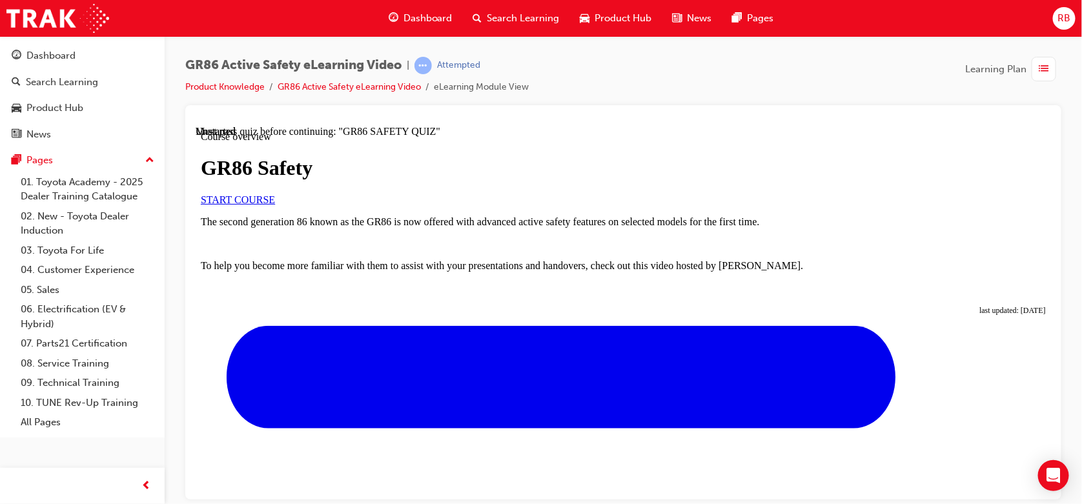
scroll to position [83, 0]
click at [274, 205] on link "START COURSE" at bounding box center [237, 199] width 74 height 11
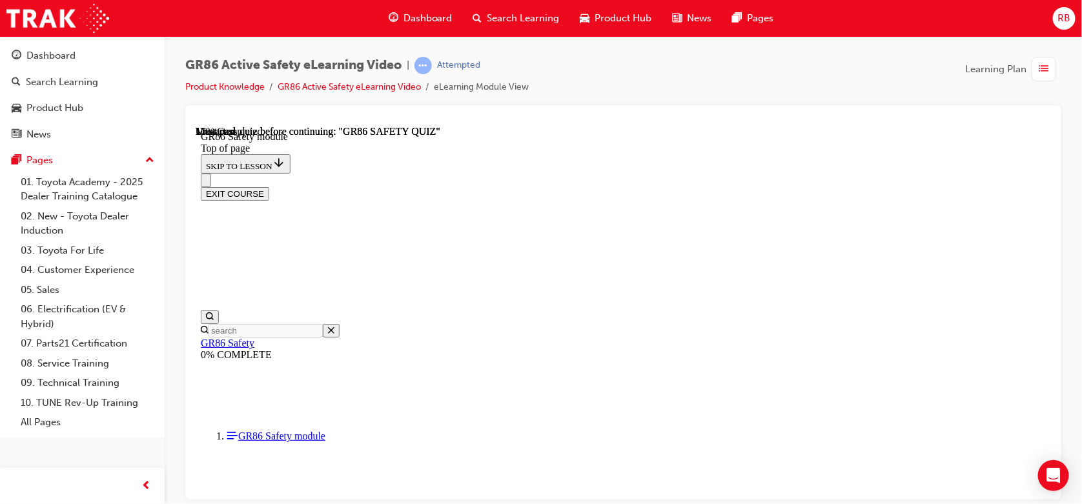
scroll to position [150, 0]
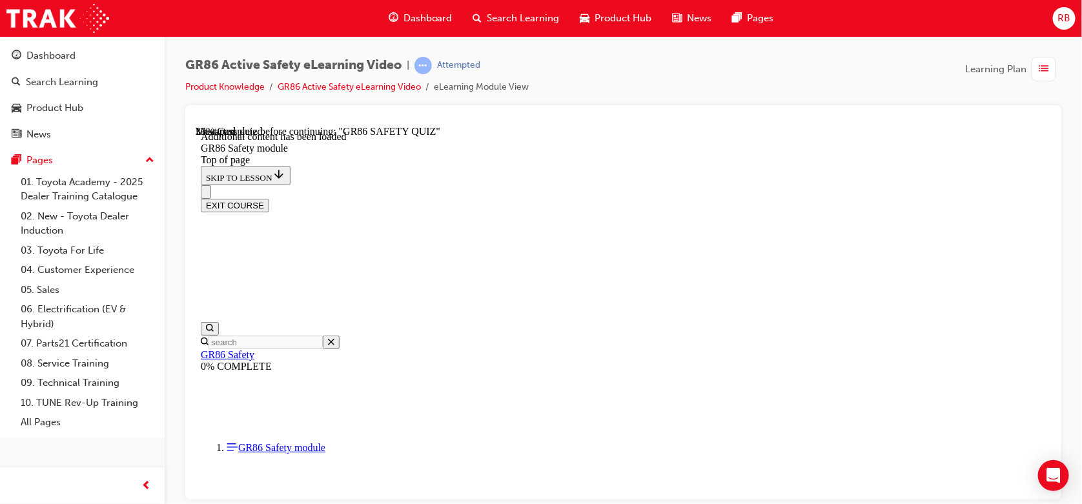
drag, startPoint x: 838, startPoint y: 302, endPoint x: 901, endPoint y: 300, distance: 63.3
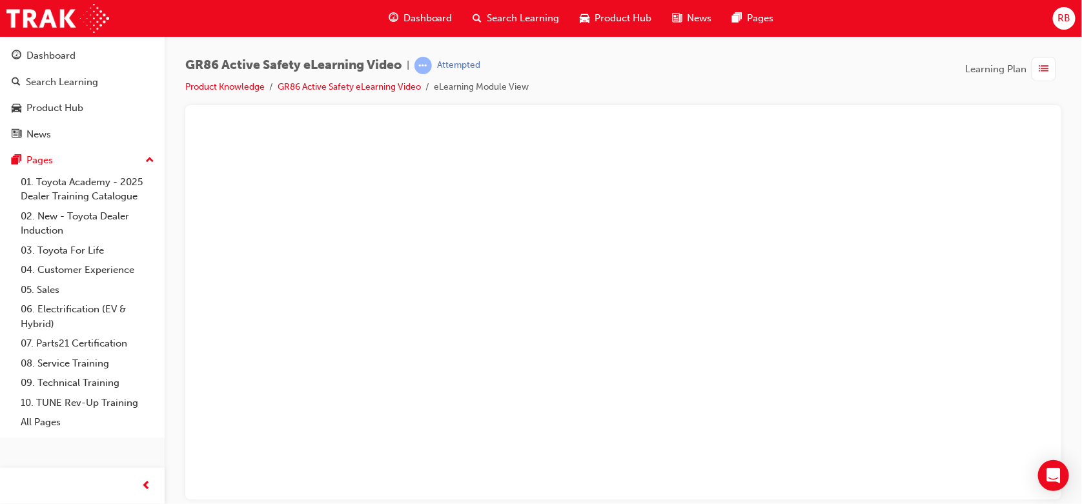
click at [1003, 238] on button "Unzoom image" at bounding box center [623, 312] width 856 height 374
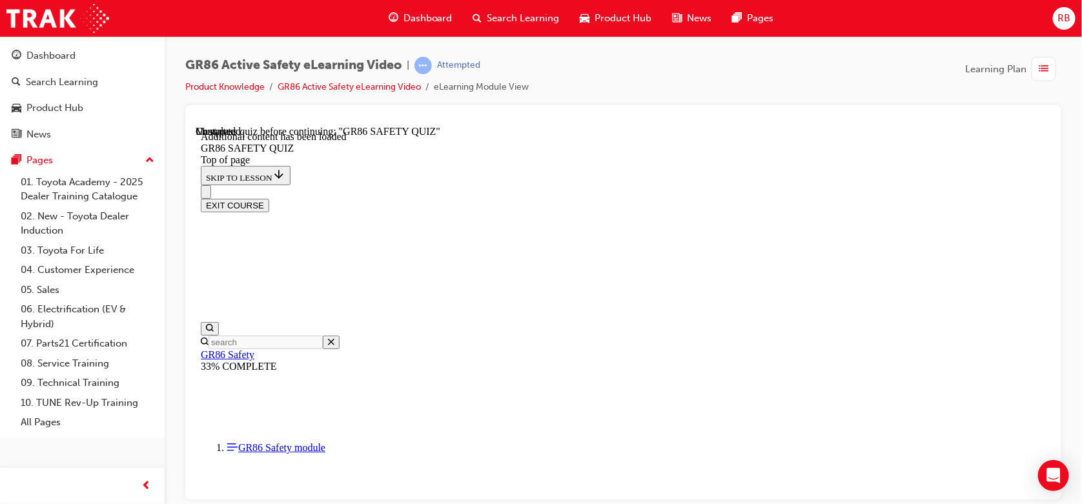
scroll to position [385, 0]
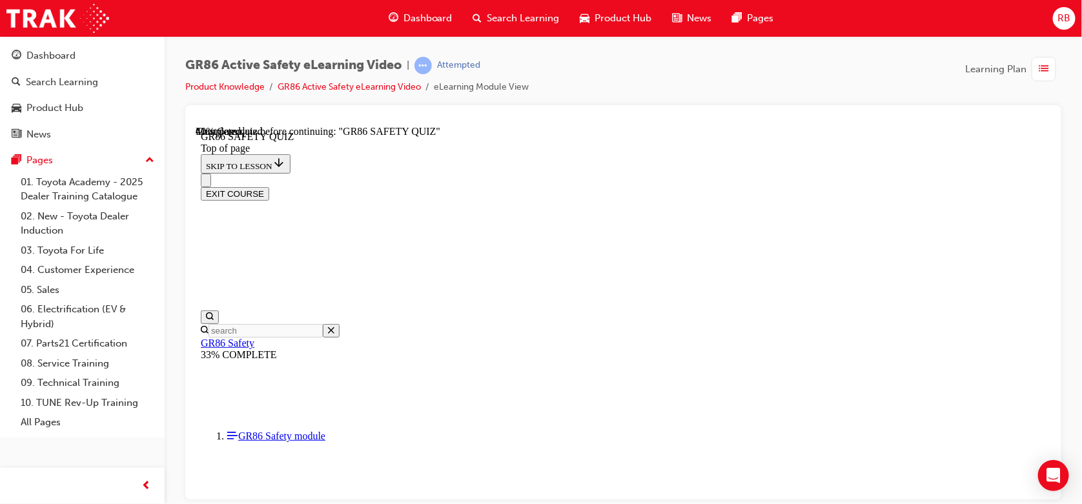
scroll to position [190, 0]
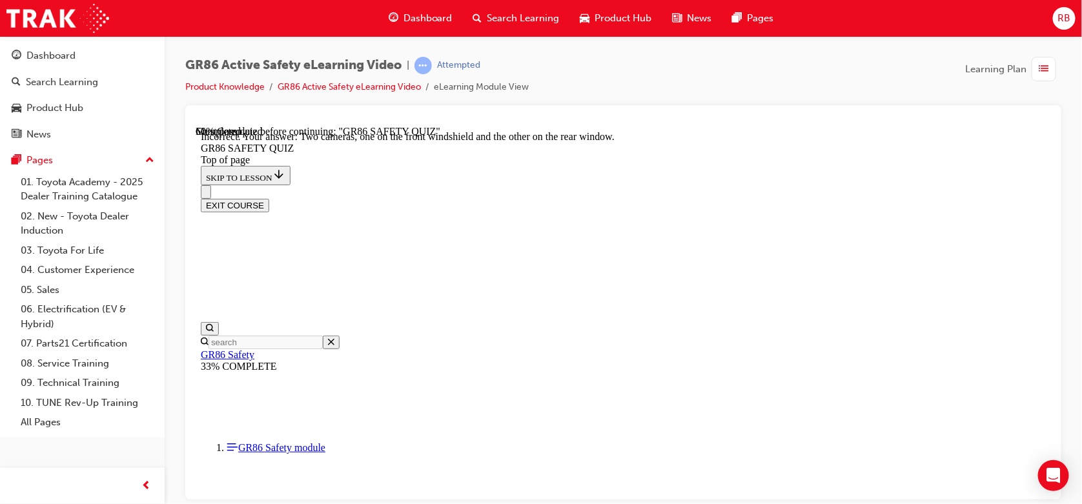
scroll to position [145, 0]
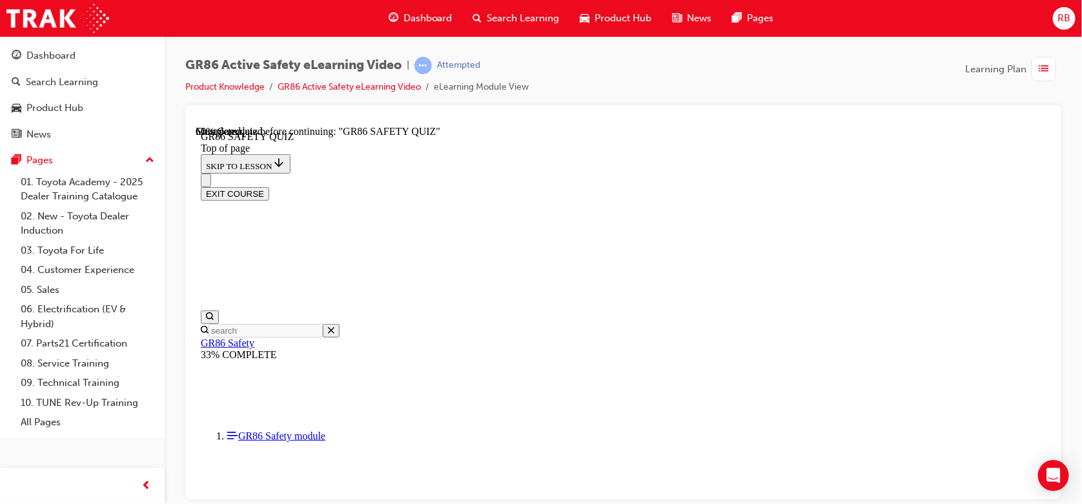
scroll to position [348, 0]
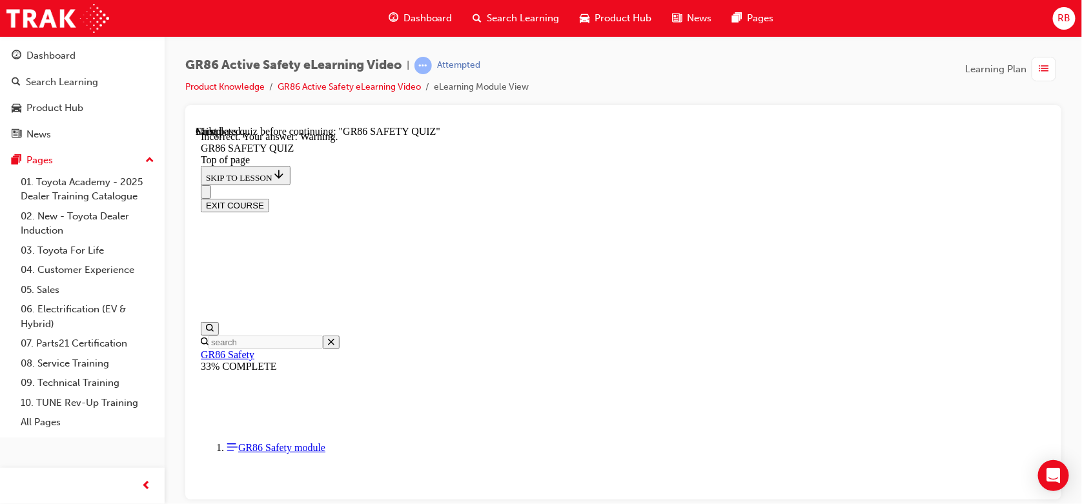
scroll to position [543, 0]
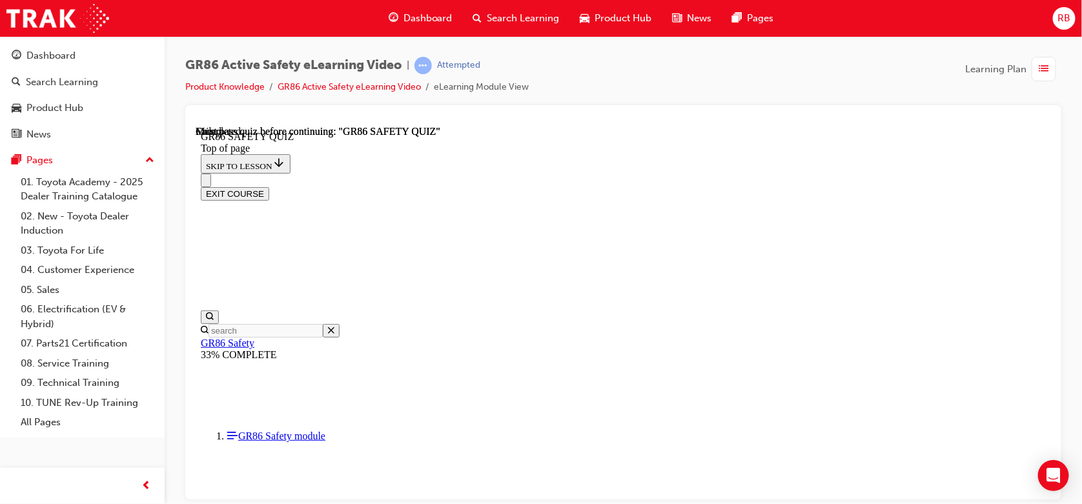
scroll to position [327, 0]
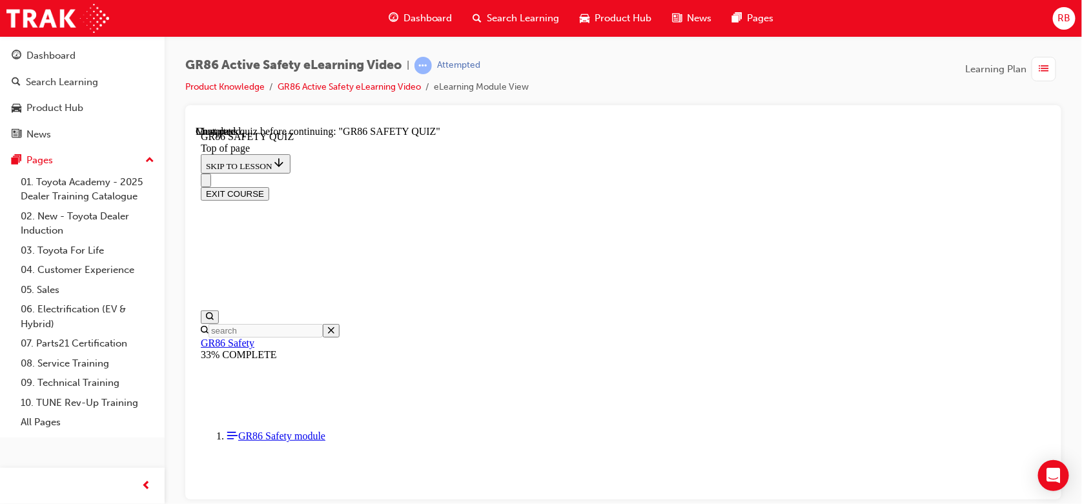
scroll to position [429, 0]
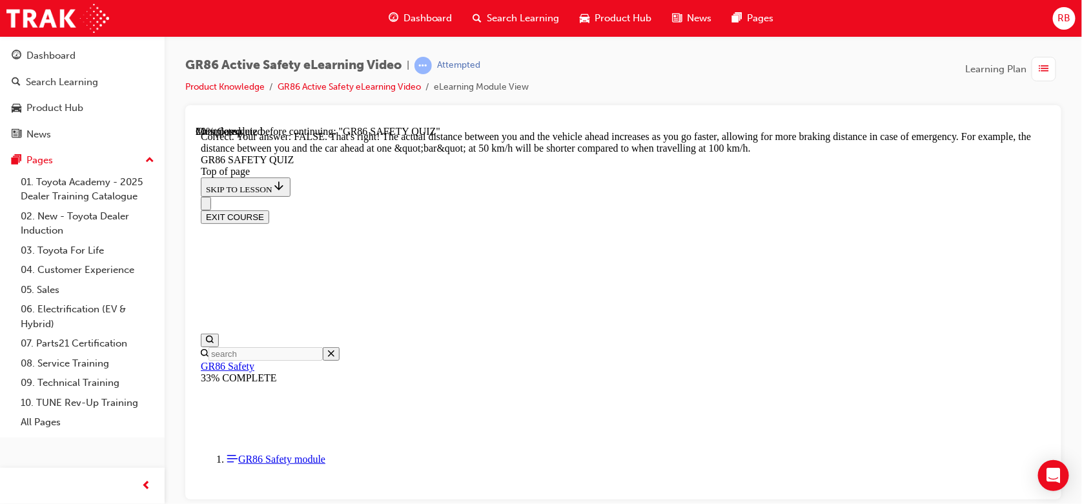
drag, startPoint x: 722, startPoint y: 438, endPoint x: 721, endPoint y: 421, distance: 17.5
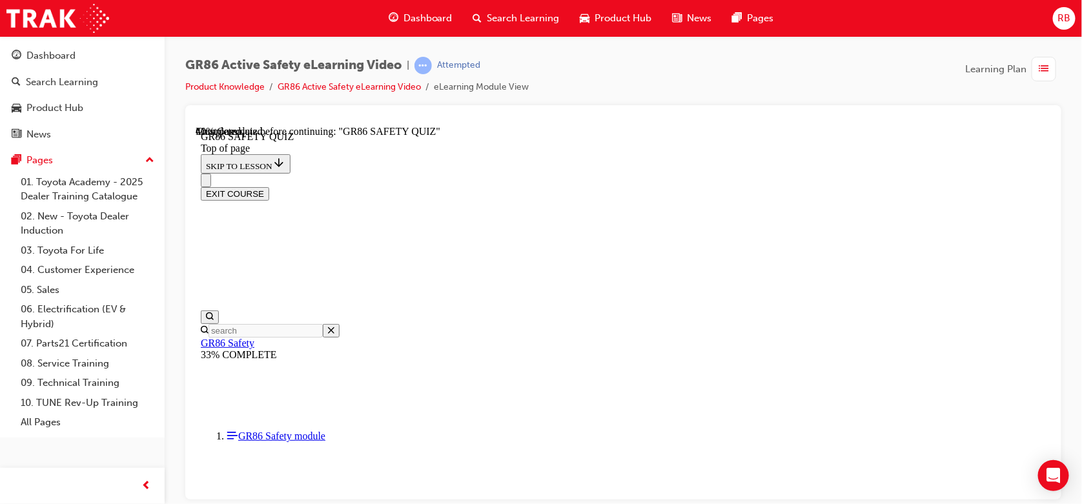
scroll to position [456, 0]
drag, startPoint x: 696, startPoint y: 466, endPoint x: 699, endPoint y: 449, distance: 17.6
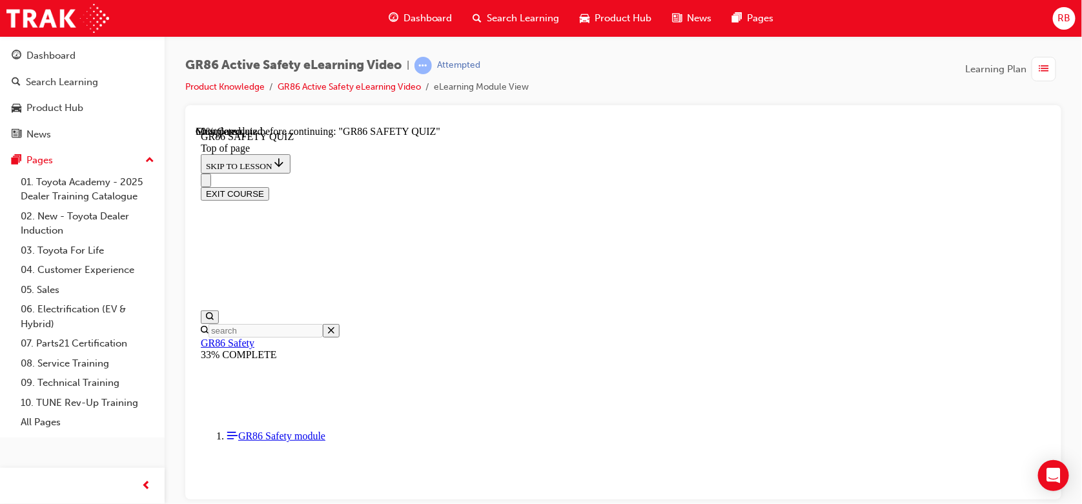
scroll to position [384, 0]
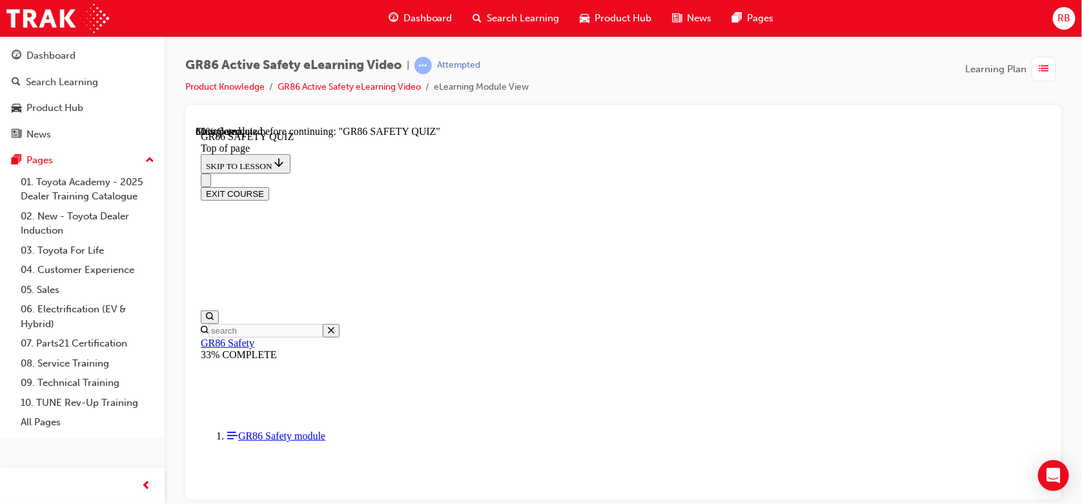
scroll to position [384, 0]
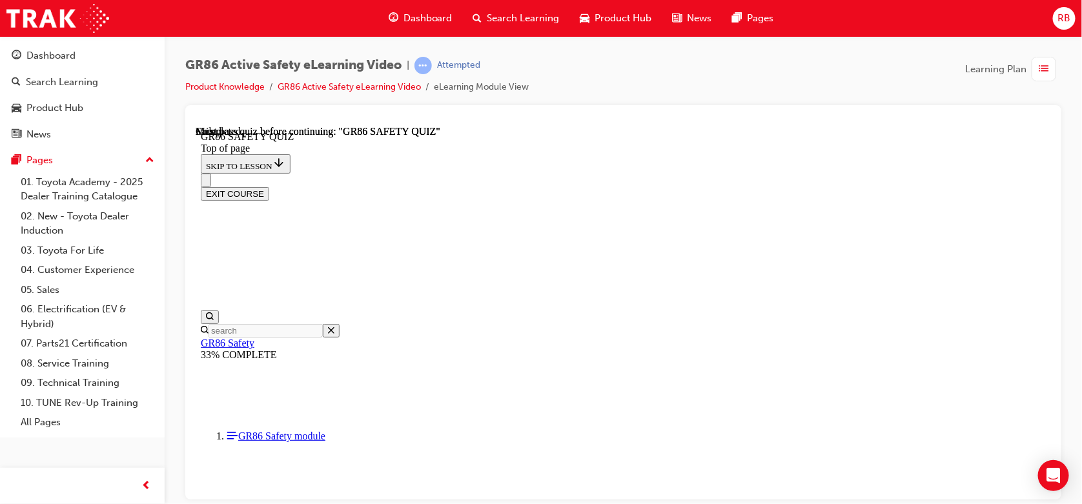
scroll to position [240, 0]
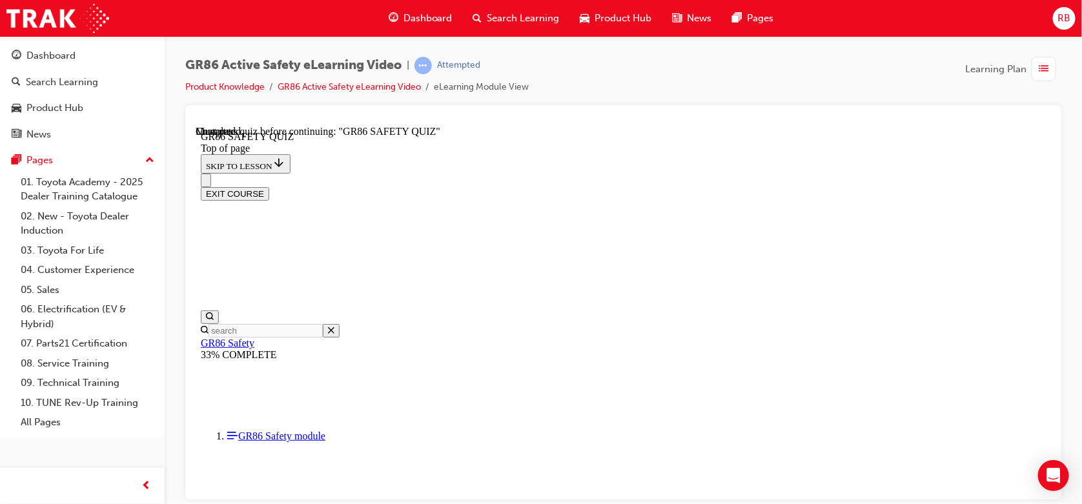
scroll to position [384, 0]
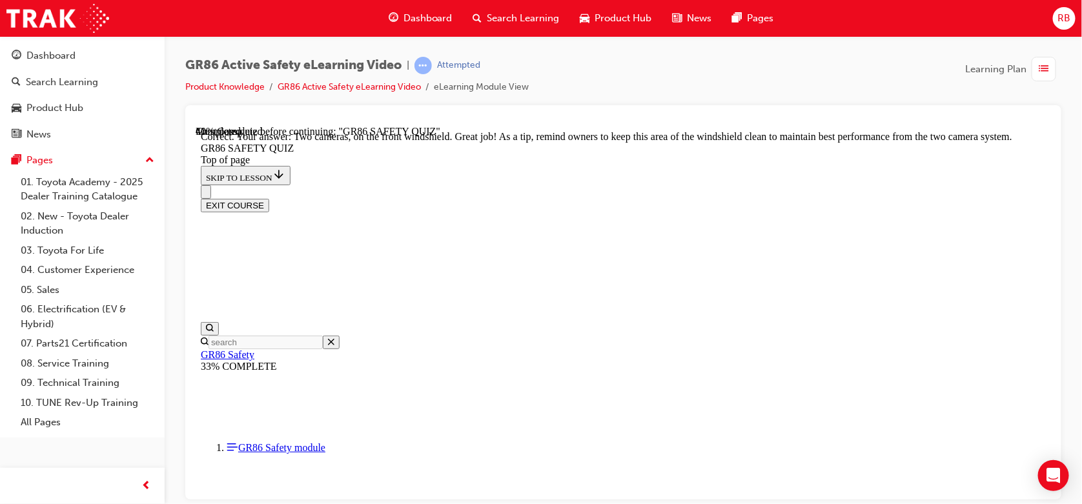
drag, startPoint x: 710, startPoint y: 446, endPoint x: 708, endPoint y: 437, distance: 9.2
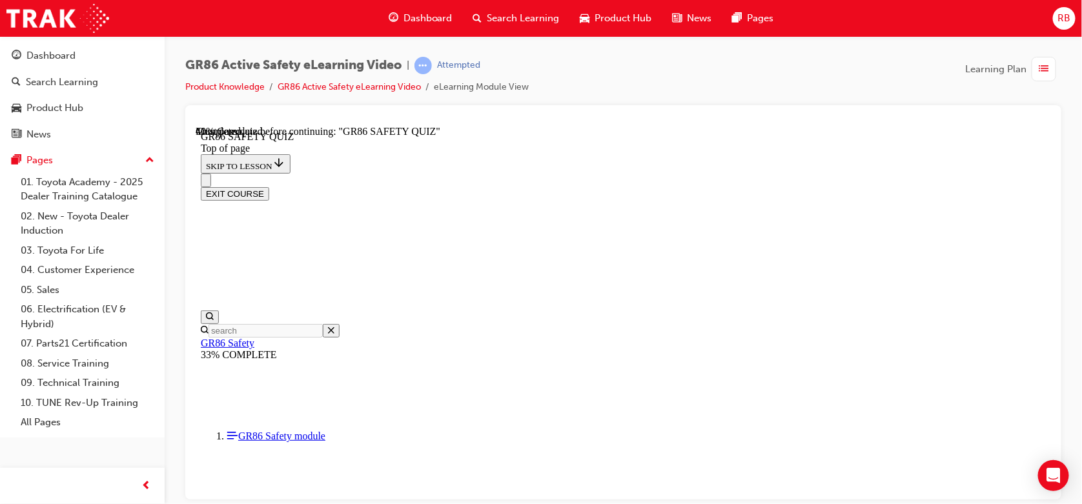
scroll to position [376, 0]
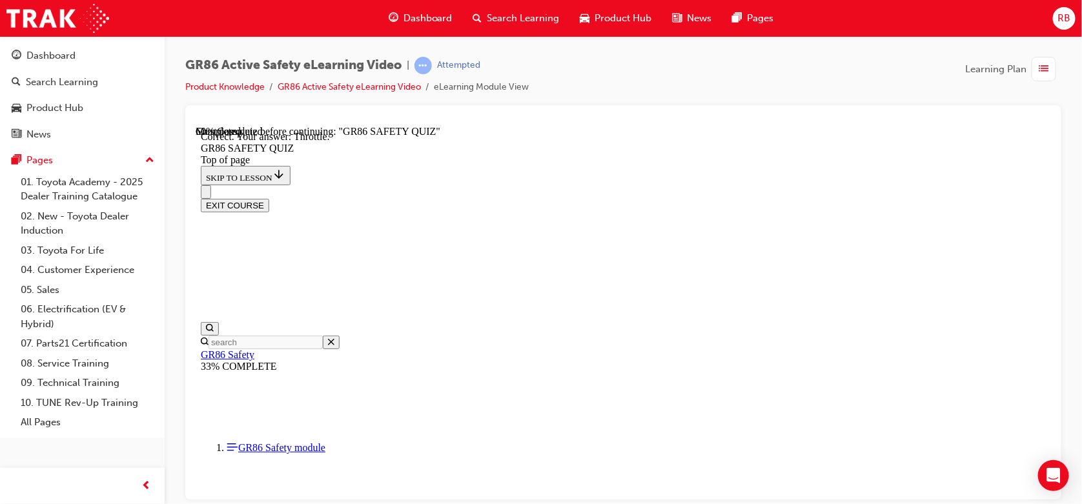
drag, startPoint x: 705, startPoint y: 471, endPoint x: 704, endPoint y: 461, distance: 9.8
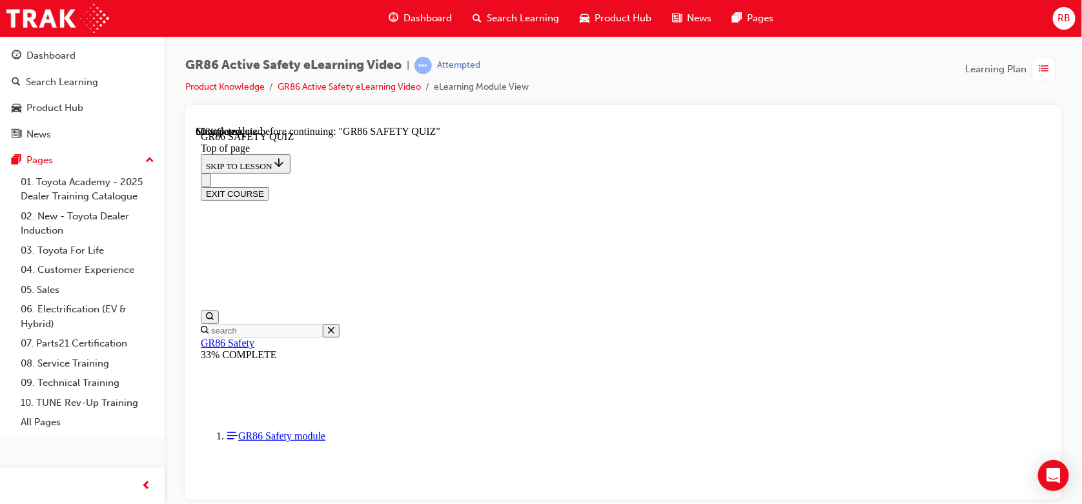
scroll to position [518, 0]
drag, startPoint x: 752, startPoint y: 391, endPoint x: 736, endPoint y: 386, distance: 16.1
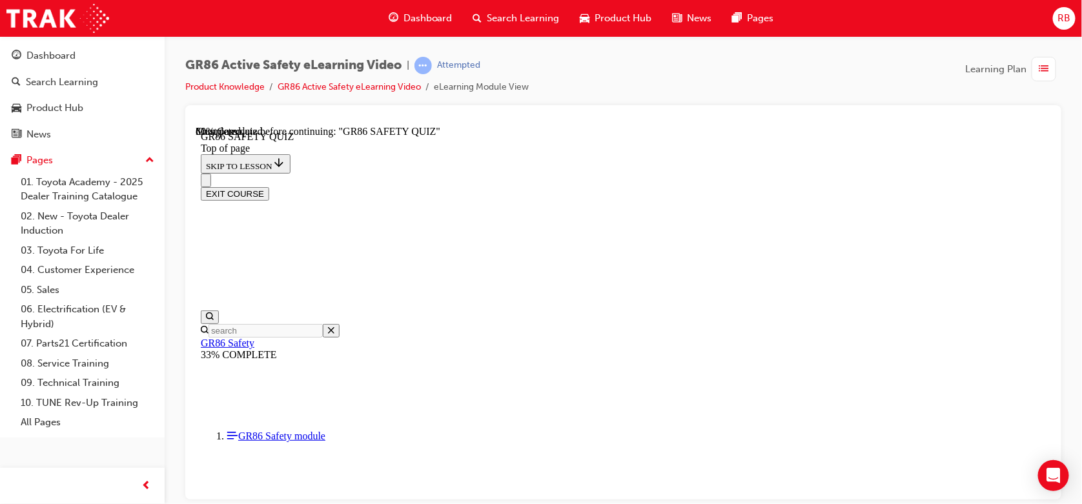
scroll to position [384, 0]
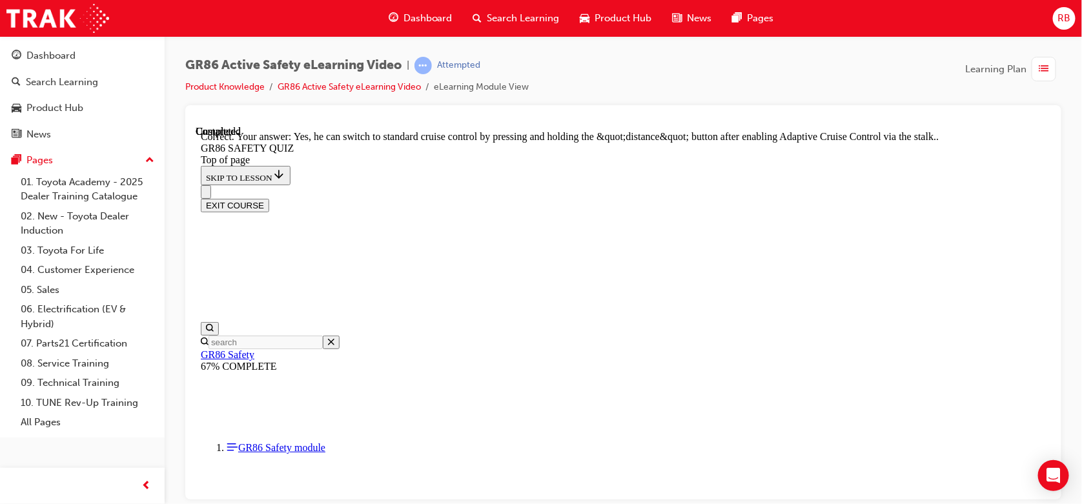
drag, startPoint x: 754, startPoint y: 441, endPoint x: 736, endPoint y: 404, distance: 41.6
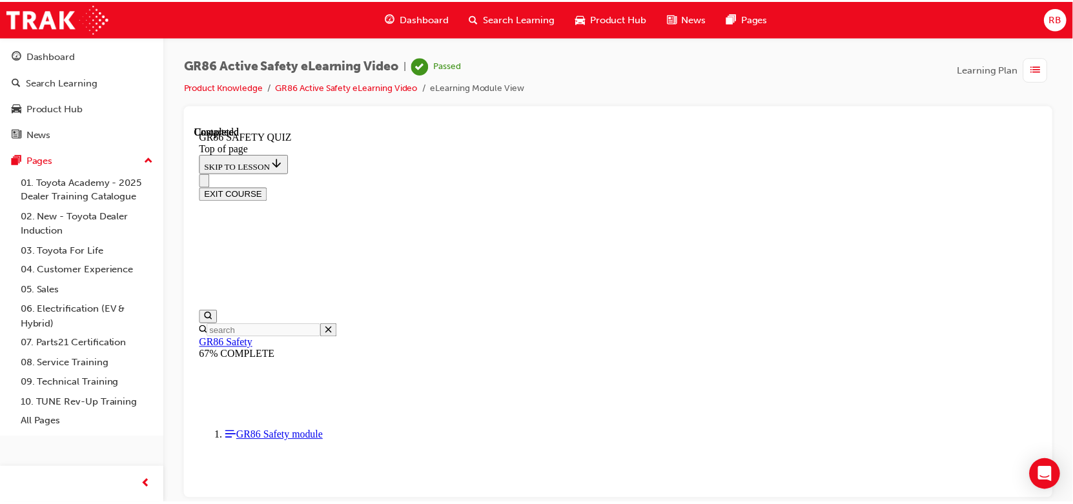
scroll to position [327, 0]
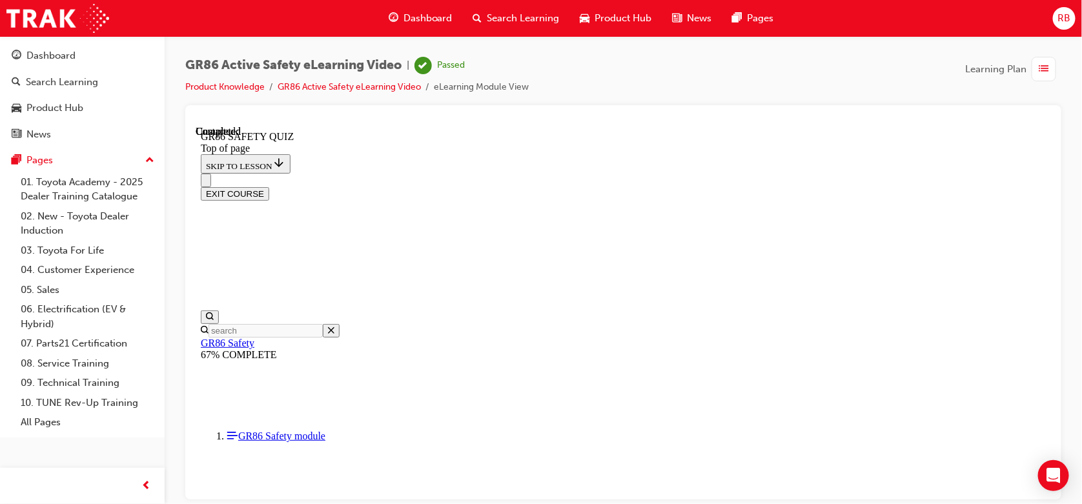
click at [438, 25] on span "Dashboard" at bounding box center [428, 18] width 49 height 15
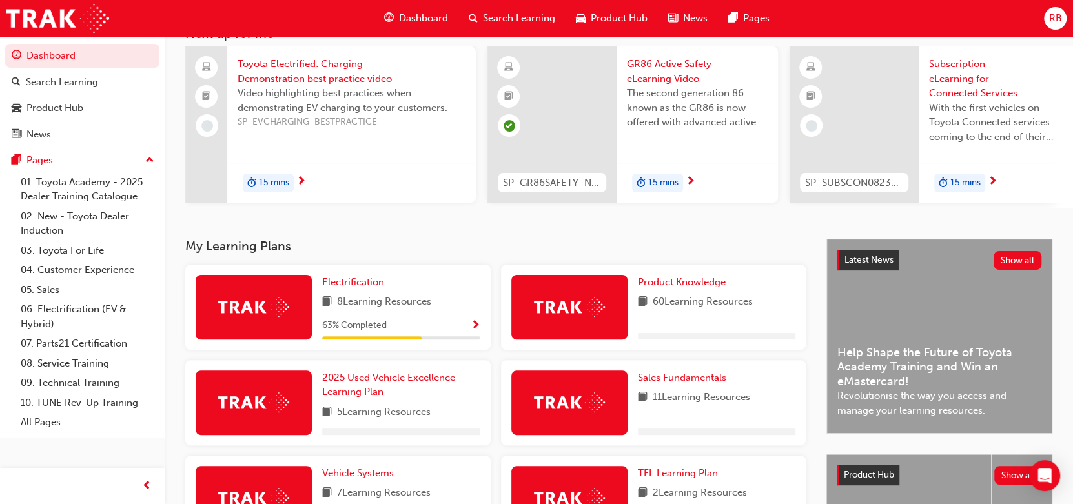
scroll to position [172, 0]
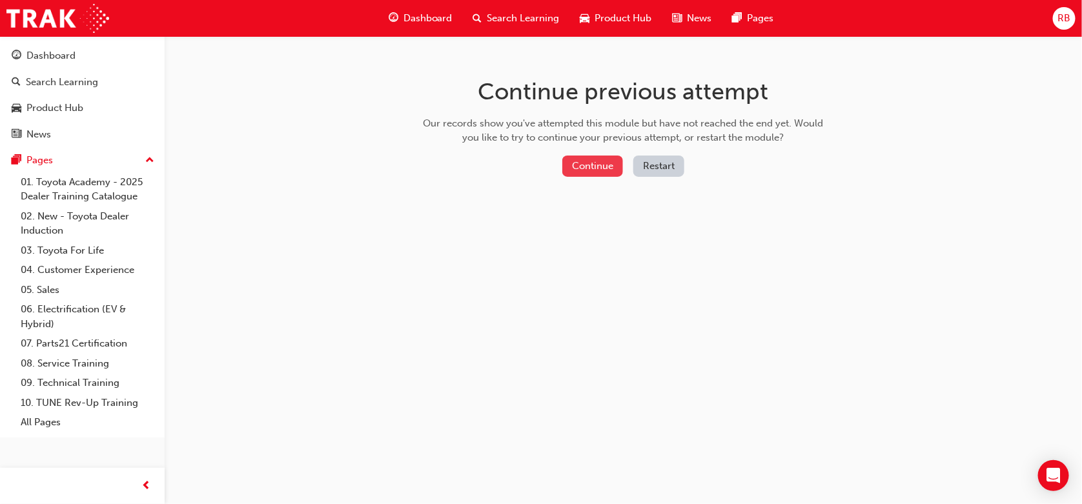
click at [576, 163] on button "Continue" at bounding box center [592, 166] width 61 height 21
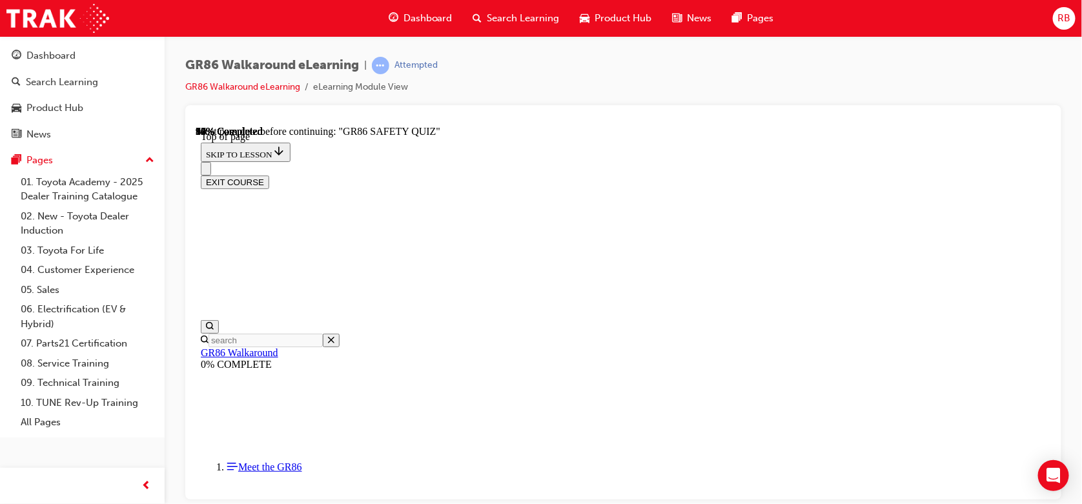
scroll to position [86, 0]
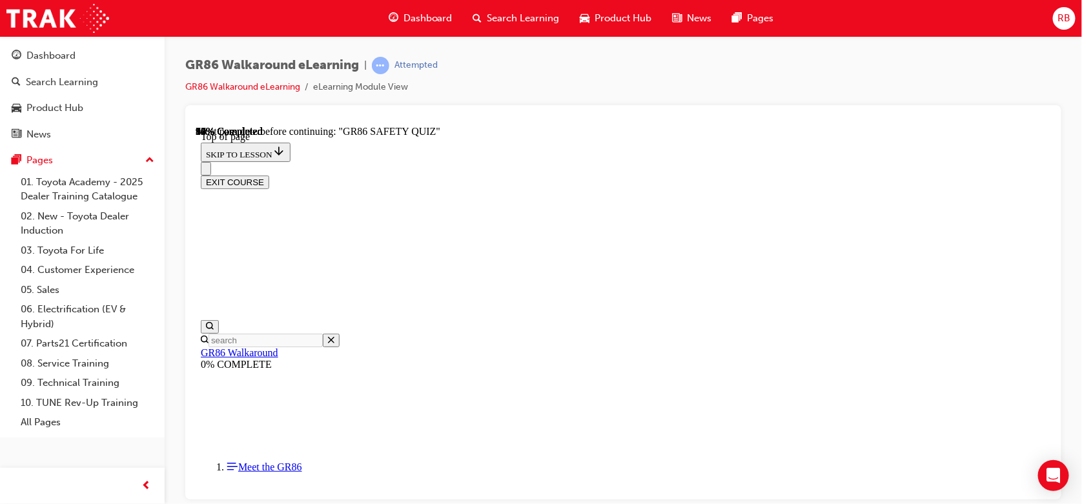
scroll to position [448, 0]
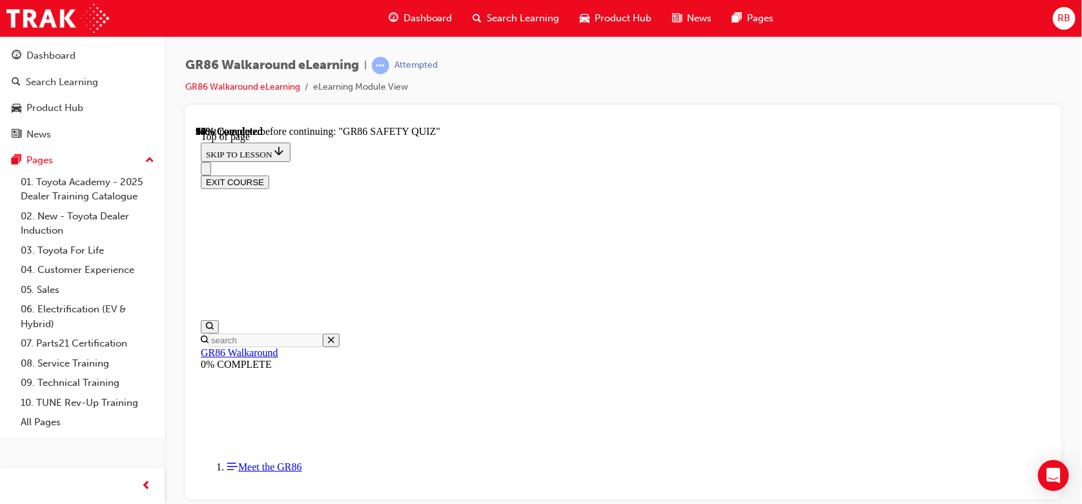
scroll to position [478, 0]
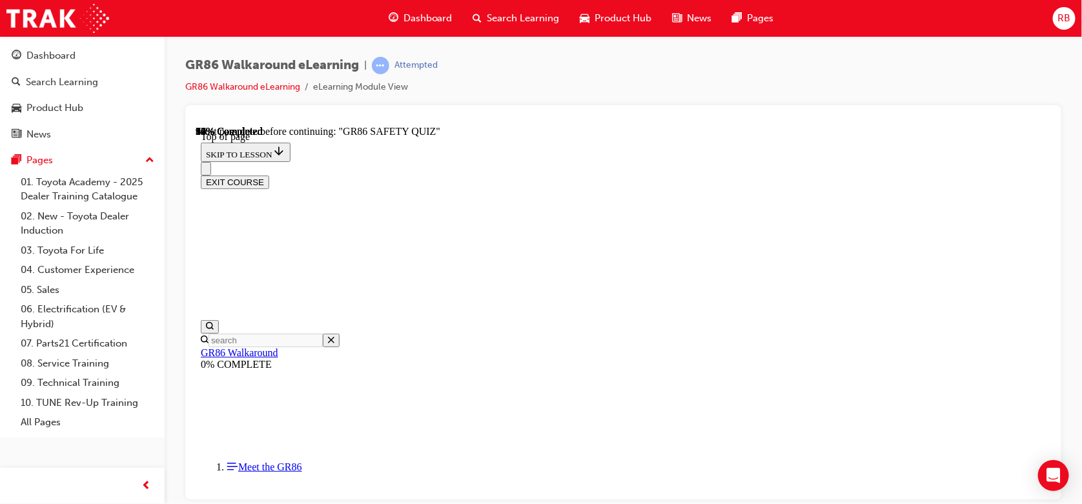
scroll to position [632, 0]
drag, startPoint x: 577, startPoint y: 423, endPoint x: 597, endPoint y: 424, distance: 20.1
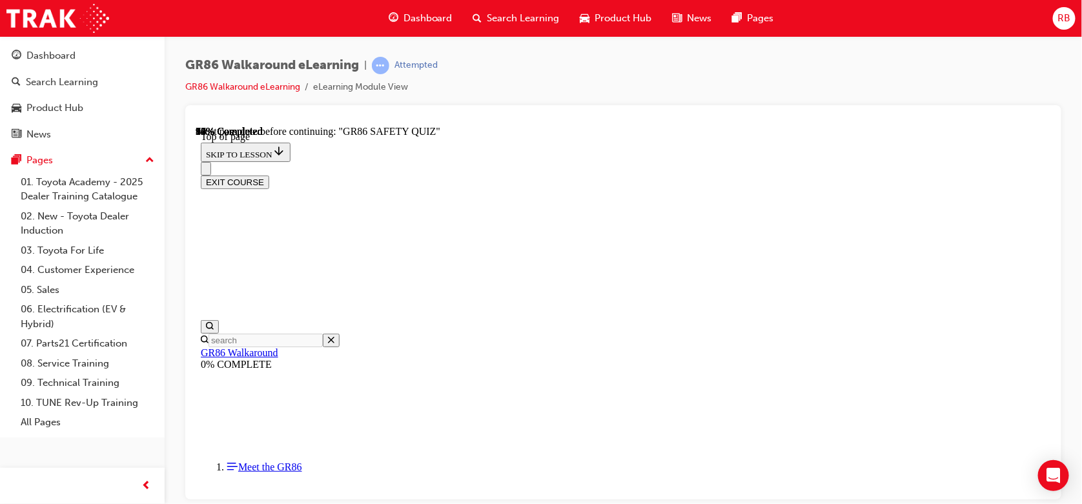
scroll to position [604, 0]
